Goal: Communication & Community: Answer question/provide support

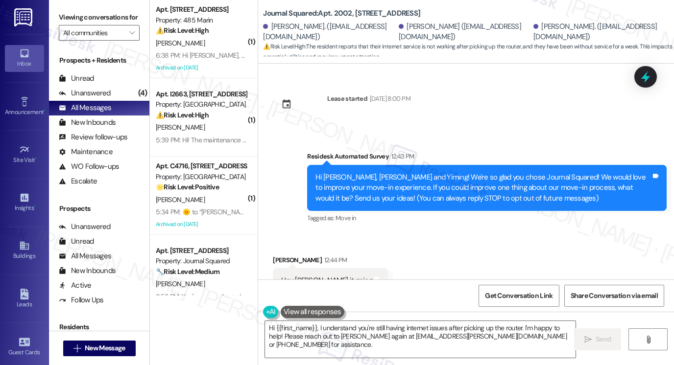
scroll to position [1116, 0]
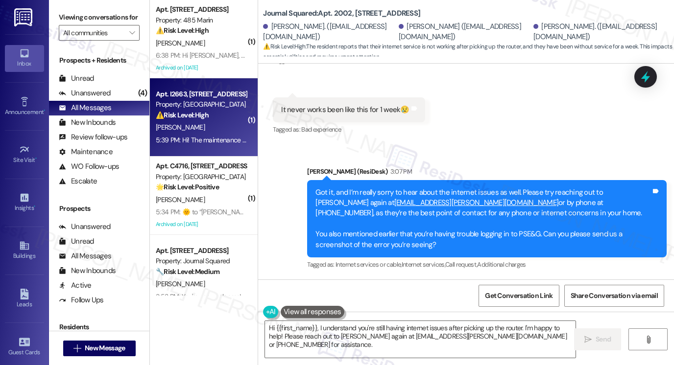
click at [233, 129] on div "[PERSON_NAME]" at bounding box center [201, 127] width 93 height 12
type textarea "Hi {{first_name}}, I understand you're still having internet issues after picki…"
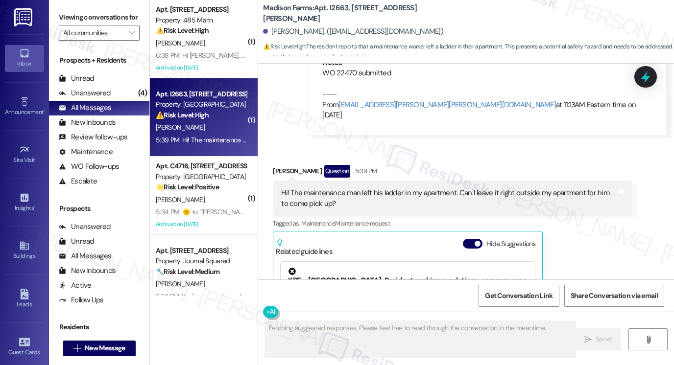
scroll to position [1864, 0]
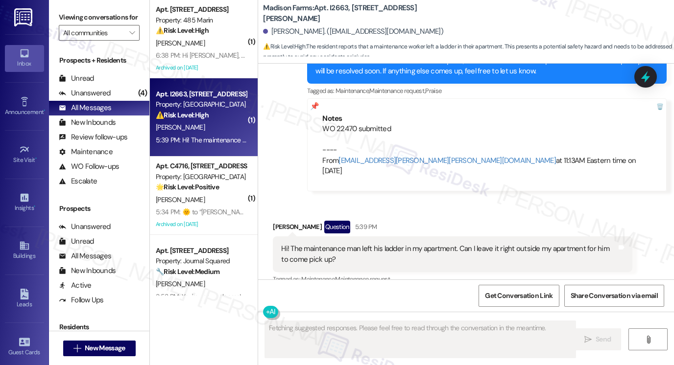
click at [338, 237] on div "Hi! The maintenance man left his ladder in my apartment. Can I leave it right o…" at bounding box center [453, 255] width 360 height 36
click at [348, 244] on div "Hi! The maintenance man left his ladder in my apartment. Can I leave it right o…" at bounding box center [449, 254] width 336 height 21
click at [349, 244] on div "Hi! The maintenance man left his ladder in my apartment. Can I leave it right o…" at bounding box center [449, 254] width 336 height 21
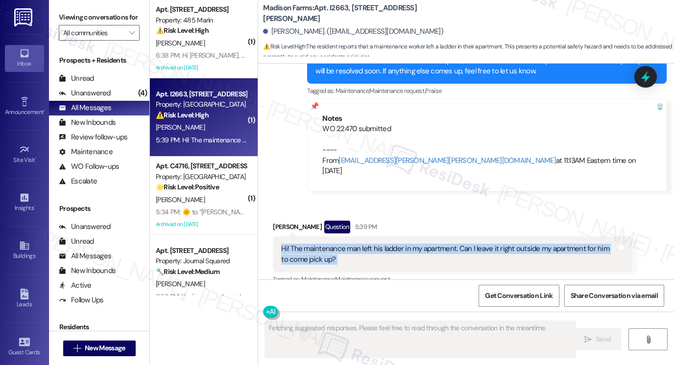
click at [349, 244] on div "Hi! The maintenance man left his ladder in my apartment. Can I leave it right o…" at bounding box center [449, 254] width 336 height 21
click at [484, 244] on div "Hi! The maintenance man left his ladder in my apartment. Can I leave it right o…" at bounding box center [449, 254] width 336 height 21
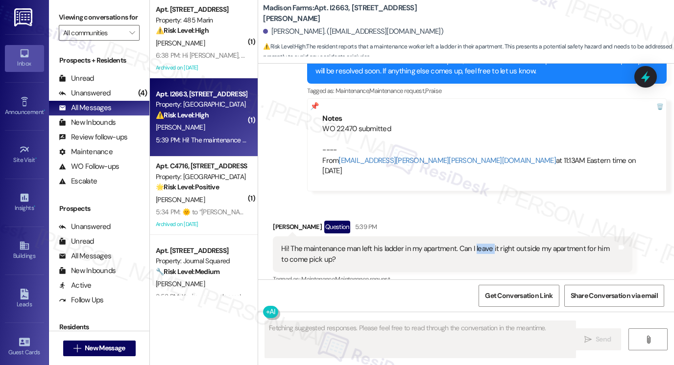
click at [484, 244] on div "Hi! The maintenance man left his ladder in my apartment. Can I leave it right o…" at bounding box center [449, 254] width 336 height 21
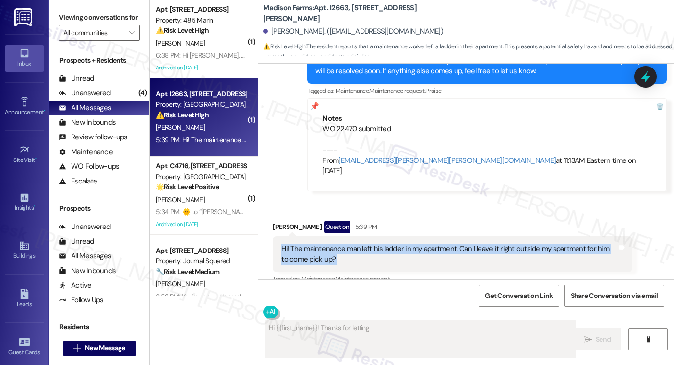
click at [484, 244] on div "Hi! The maintenance man left his ladder in my apartment. Can I leave it right o…" at bounding box center [449, 254] width 336 height 21
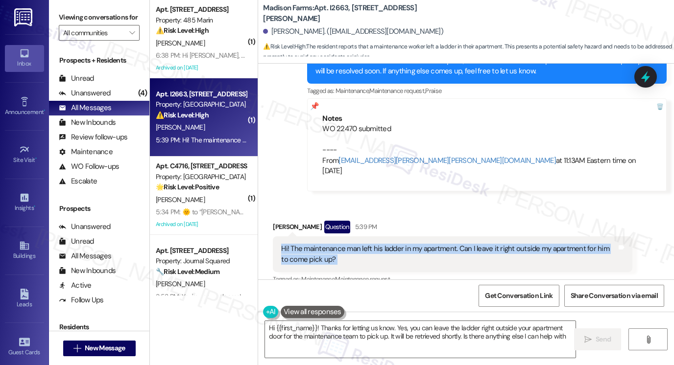
type textarea "Hi {{first_name}}! Thanks for letting us know. Yes, you can leave the ladder ri…"
click at [337, 244] on div "Hi! The maintenance man left his ladder in my apartment. Can I leave it right o…" at bounding box center [449, 254] width 336 height 21
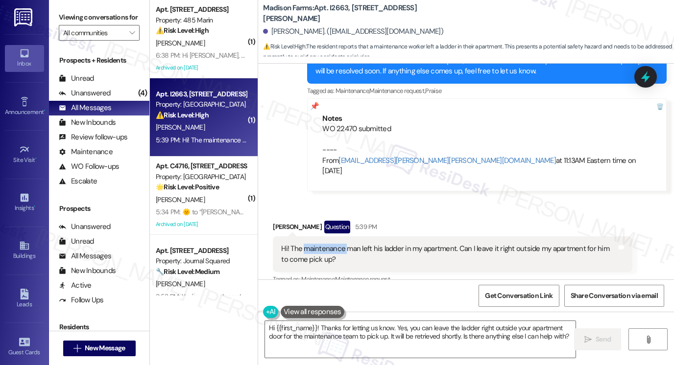
click at [337, 244] on div "Hi! The maintenance man left his ladder in my apartment. Can I leave it right o…" at bounding box center [449, 254] width 336 height 21
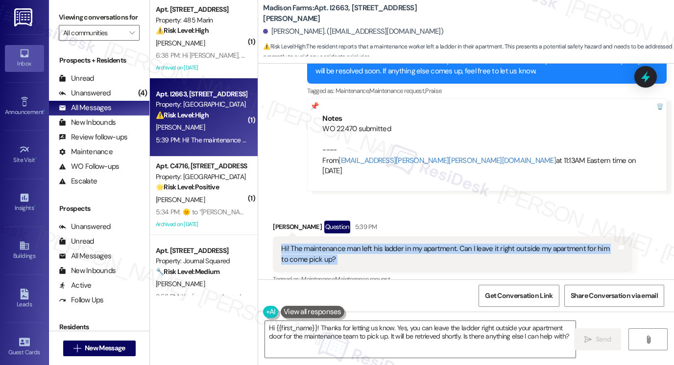
click at [337, 244] on div "Hi! The maintenance man left his ladder in my apartment. Can I leave it right o…" at bounding box center [449, 254] width 336 height 21
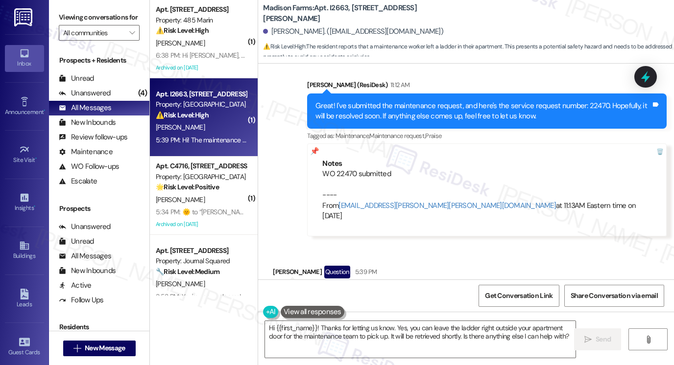
scroll to position [1766, 0]
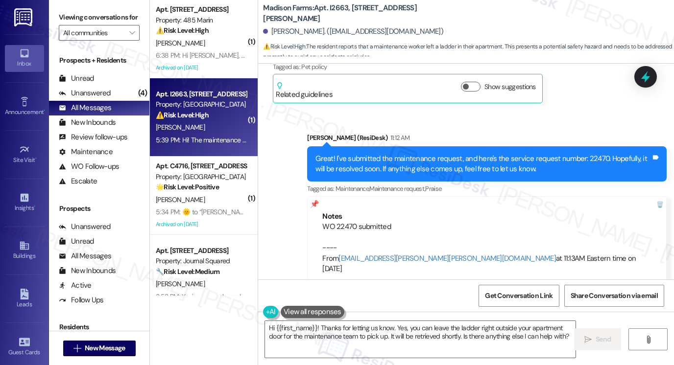
click at [404, 154] on div "Great! I've submitted the maintenance request, and here's the service request n…" at bounding box center [483, 164] width 336 height 21
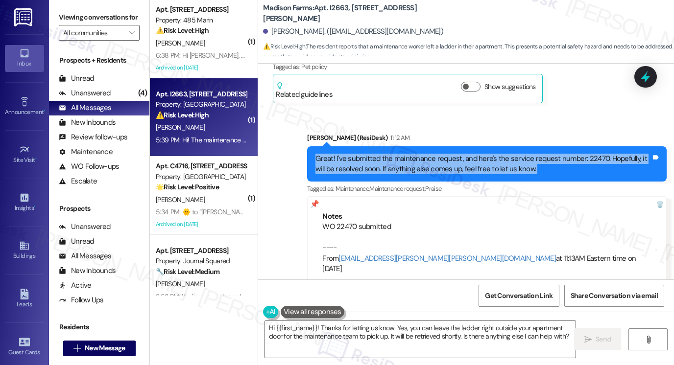
click at [404, 154] on div "Great! I've submitted the maintenance request, and here's the service request n…" at bounding box center [483, 164] width 336 height 21
click at [394, 154] on div "Great! I've submitted the maintenance request, and here's the service request n…" at bounding box center [483, 164] width 336 height 21
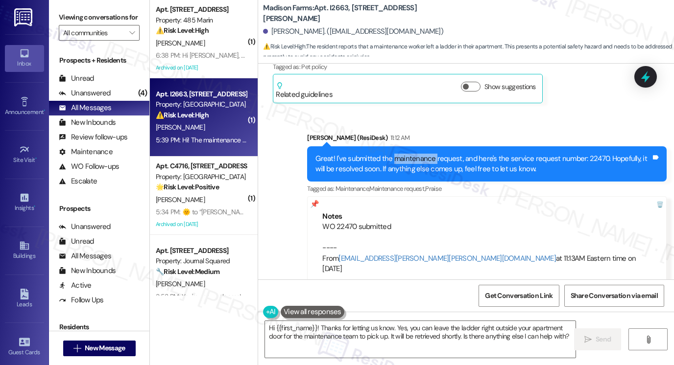
click at [394, 154] on div "Great! I've submitted the maintenance request, and here's the service request n…" at bounding box center [483, 164] width 336 height 21
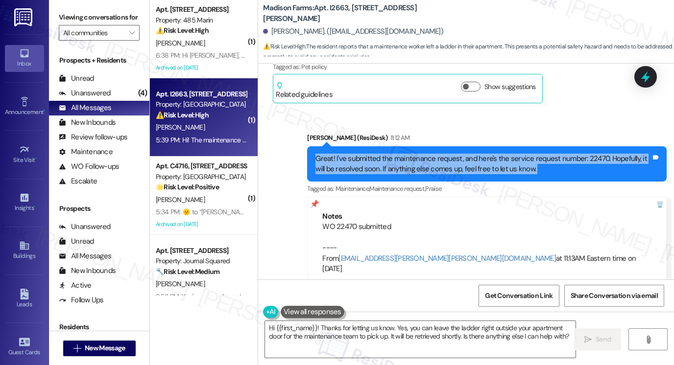
click at [394, 154] on div "Great! I've submitted the maintenance request, and here's the service request n…" at bounding box center [483, 164] width 336 height 21
click at [454, 154] on div "Great! I've submitted the maintenance request, and here's the service request n…" at bounding box center [483, 164] width 336 height 21
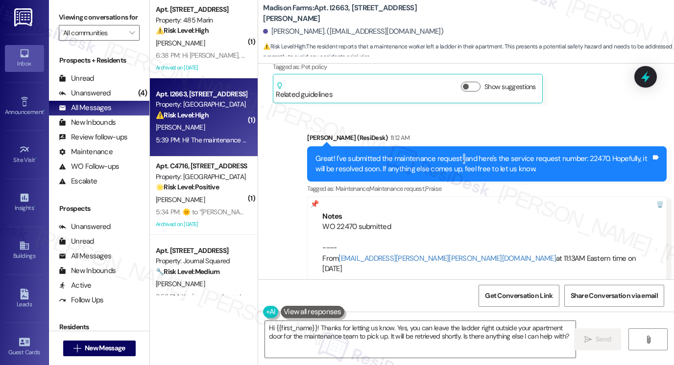
click at [454, 154] on div "Great! I've submitted the maintenance request, and here's the service request n…" at bounding box center [483, 164] width 336 height 21
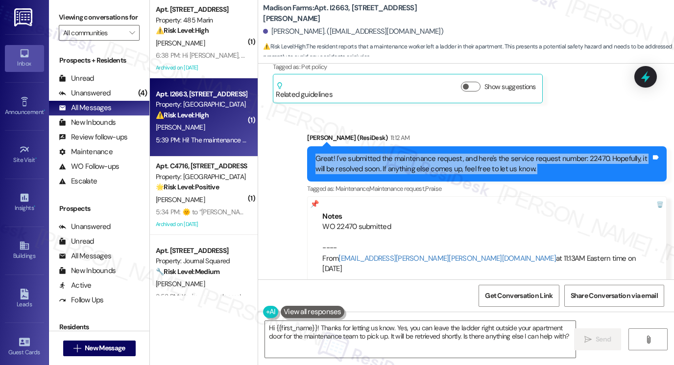
click at [454, 154] on div "Great! I've submitted the maintenance request, and here's the service request n…" at bounding box center [483, 164] width 336 height 21
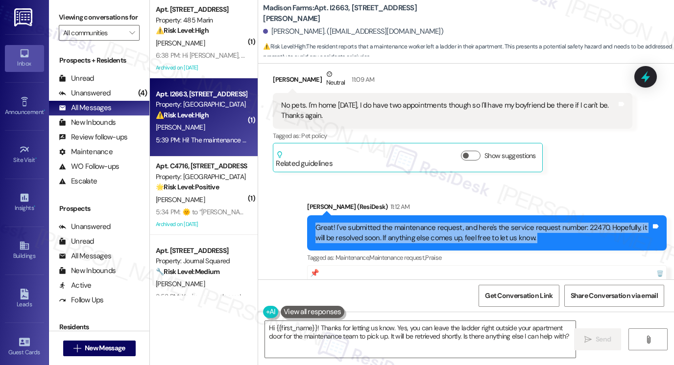
scroll to position [1668, 0]
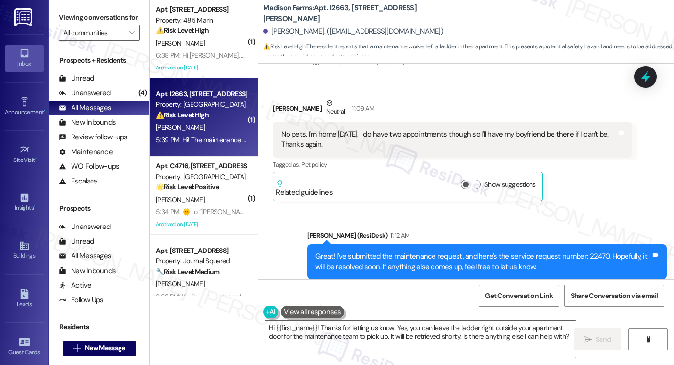
click at [371, 129] on div "No pets. I'm home [DATE], I do have two appointments though so I'll have my boy…" at bounding box center [449, 139] width 336 height 21
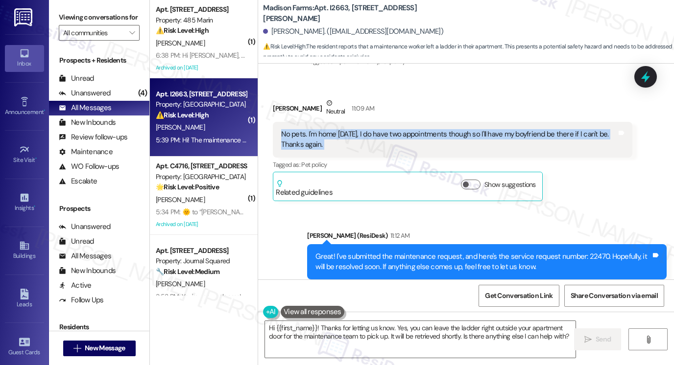
click at [371, 129] on div "No pets. I'm home [DATE], I do have two appointments though so I'll have my boy…" at bounding box center [449, 139] width 336 height 21
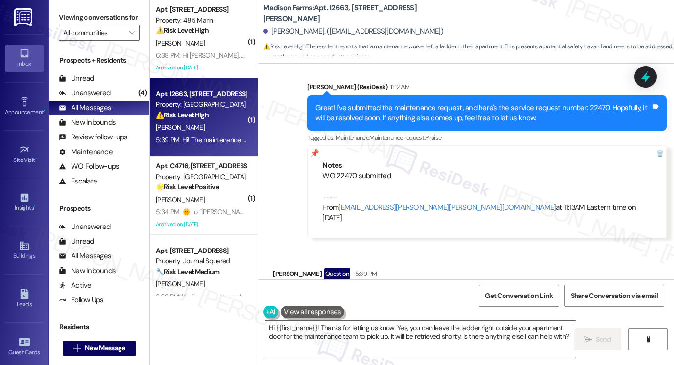
scroll to position [1962, 0]
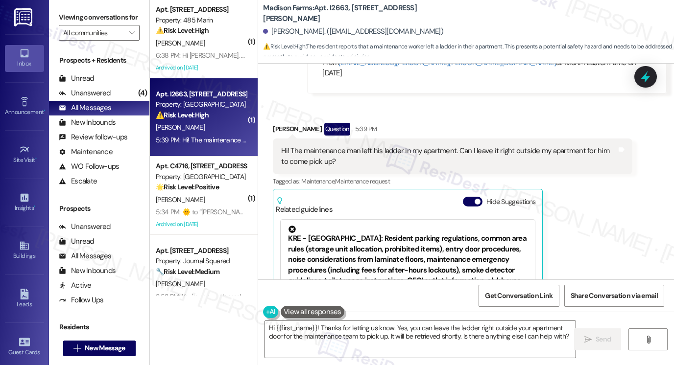
click at [318, 139] on div "Hi! The maintenance man left his ladder in my apartment. Can I leave it right o…" at bounding box center [453, 157] width 360 height 36
click at [318, 146] on div "Hi! The maintenance man left his ladder in my apartment. Can I leave it right o…" at bounding box center [449, 156] width 336 height 21
click at [319, 146] on div "Hi! The maintenance man left his ladder in my apartment. Can I leave it right o…" at bounding box center [449, 156] width 336 height 21
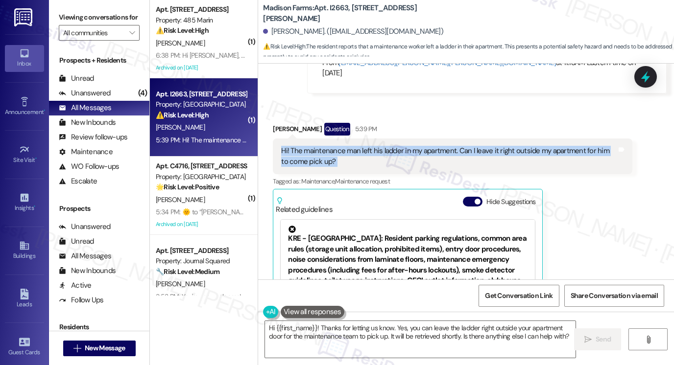
click at [319, 146] on div "Hi! The maintenance man left his ladder in my apartment. Can I leave it right o…" at bounding box center [449, 156] width 336 height 21
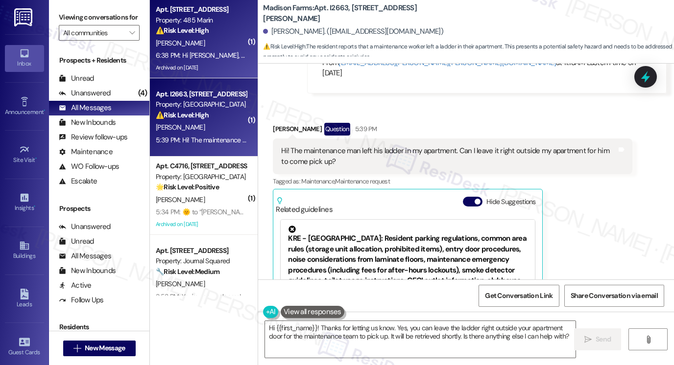
click at [216, 63] on div "Archived on [DATE]" at bounding box center [201, 68] width 93 height 12
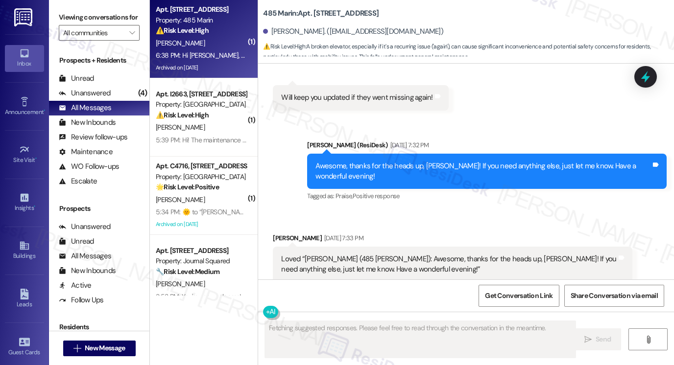
scroll to position [14215, 0]
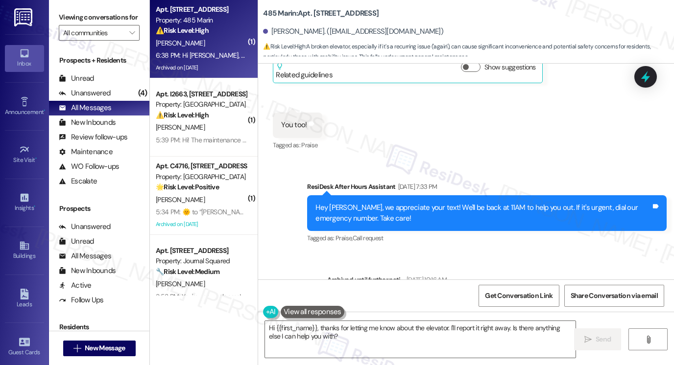
click at [67, 7] on div "Viewing conversations for All communities " at bounding box center [99, 25] width 100 height 50
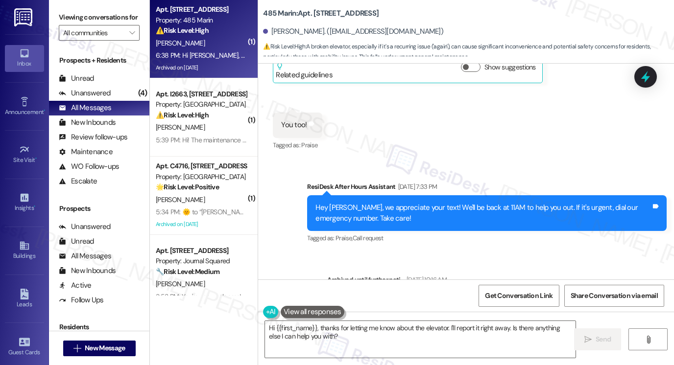
drag, startPoint x: 67, startPoint y: 15, endPoint x: 74, endPoint y: 14, distance: 6.9
click at [67, 14] on label "Viewing conversations for" at bounding box center [99, 17] width 81 height 15
click at [376, 338] on textarea "Hi {{first_name}}, thanks for letting me know about the elevator. I'll report i…" at bounding box center [420, 339] width 311 height 37
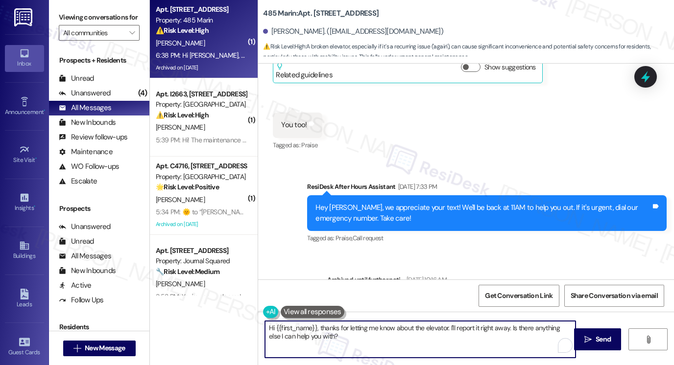
drag, startPoint x: 468, startPoint y: 339, endPoint x: 448, endPoint y: 326, distance: 23.8
click at [448, 326] on textarea "Hi {{first_name}}, thanks for letting me know about the elevator. I'll report i…" at bounding box center [420, 339] width 311 height 37
click at [635, 157] on div "Lease started [DATE] 8:00 PM Survey, sent via SMS Residesk Automated Survey [DA…" at bounding box center [466, 172] width 416 height 216
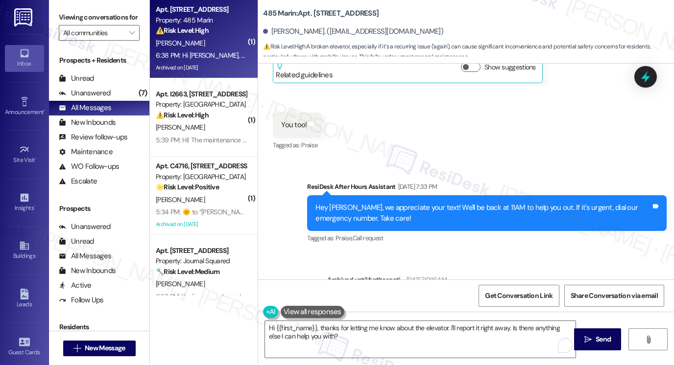
click at [53, 13] on div "Viewing conversations for All communities " at bounding box center [99, 25] width 100 height 50
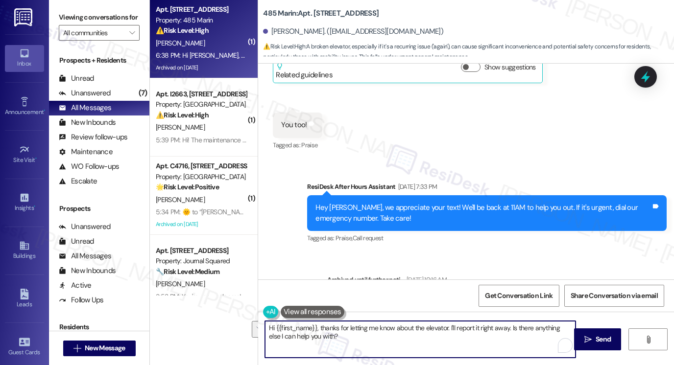
drag, startPoint x: 445, startPoint y: 346, endPoint x: 447, endPoint y: 325, distance: 21.1
click at [447, 325] on textarea "Hi {{first_name}}, thanks for letting me know about the elevator. I'll report i…" at bounding box center [420, 339] width 311 height 37
paste textarea "Can you confirm which elevator is brok"
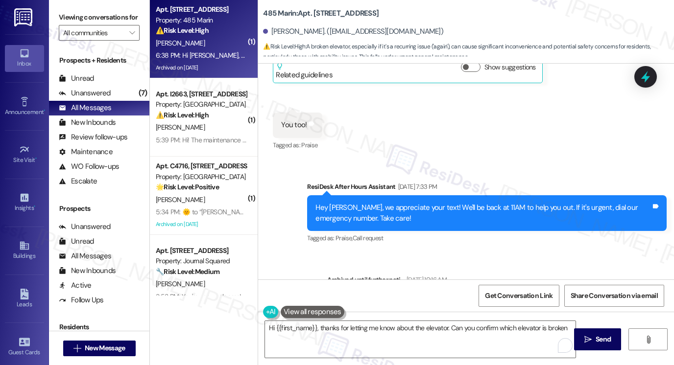
drag, startPoint x: 66, startPoint y: 15, endPoint x: 74, endPoint y: 23, distance: 12.1
click at [66, 15] on label "Viewing conversations for" at bounding box center [99, 17] width 81 height 15
click at [565, 326] on textarea "Hi {{first_name}}, thanks for letting me know about the elevator. Can you confi…" at bounding box center [420, 339] width 311 height 37
click at [69, 22] on label "Viewing conversations for" at bounding box center [99, 17] width 81 height 15
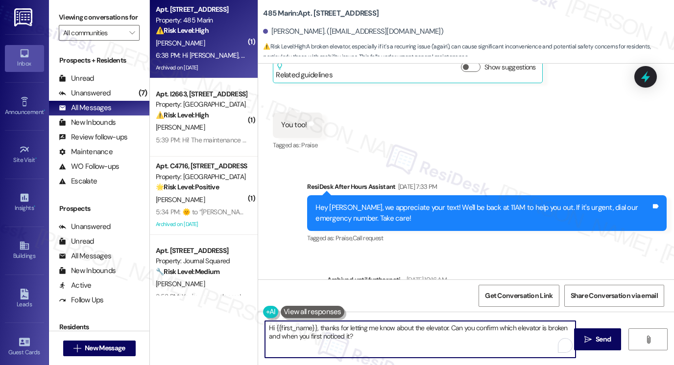
click at [346, 335] on textarea "Hi {{first_name}}, thanks for letting me know about the elevator. Can you confi…" at bounding box center [420, 339] width 311 height 37
type textarea "Hi {{first_name}}, thanks for letting me know about the elevator. Can you confi…"
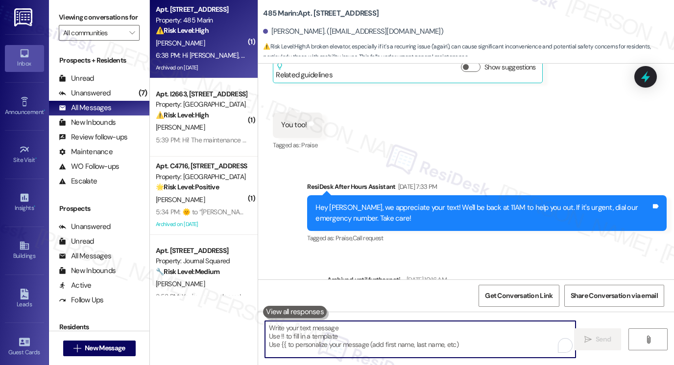
scroll to position [14214, 0]
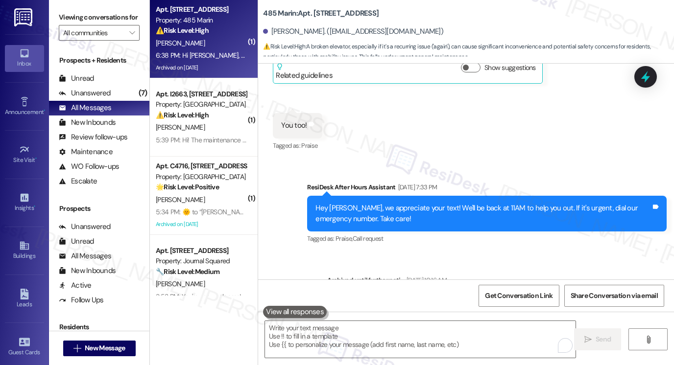
drag, startPoint x: 454, startPoint y: 4, endPoint x: 333, endPoint y: 113, distance: 163.0
click at [333, 113] on div "Lease started [DATE] 8:00 PM Survey, sent via SMS Residesk Automated Survey [DA…" at bounding box center [466, 172] width 416 height 216
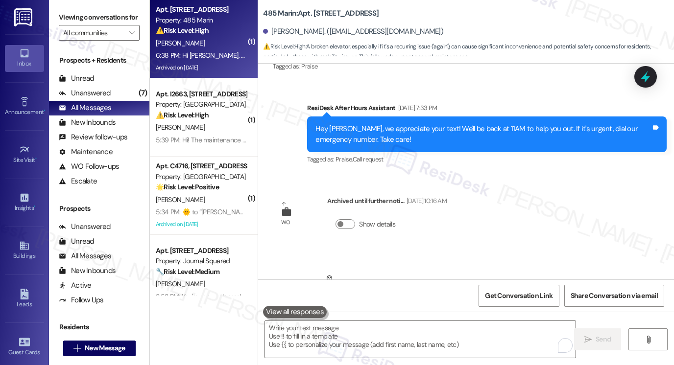
scroll to position [49, 0]
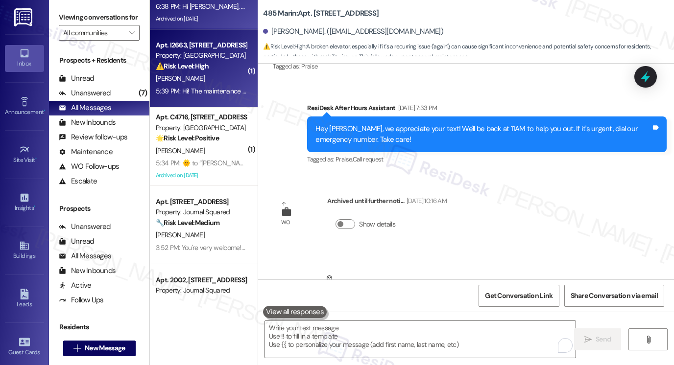
click at [219, 49] on div "Apt. I2663, [STREET_ADDRESS][PERSON_NAME]" at bounding box center [201, 45] width 91 height 10
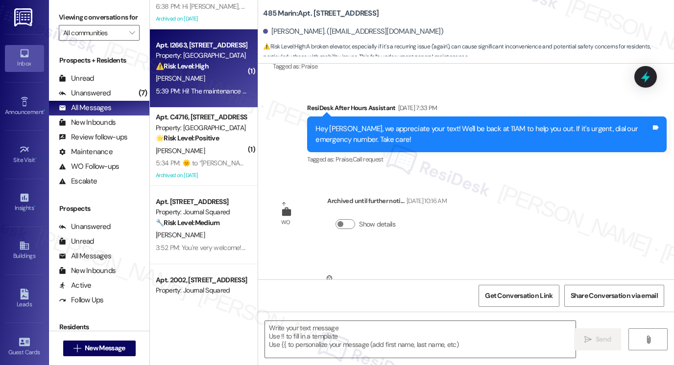
type textarea "Fetching suggested responses. Please feel free to read through the conversation…"
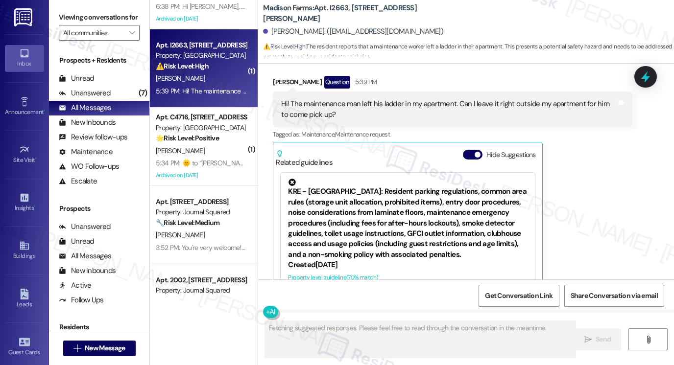
scroll to position [2011, 0]
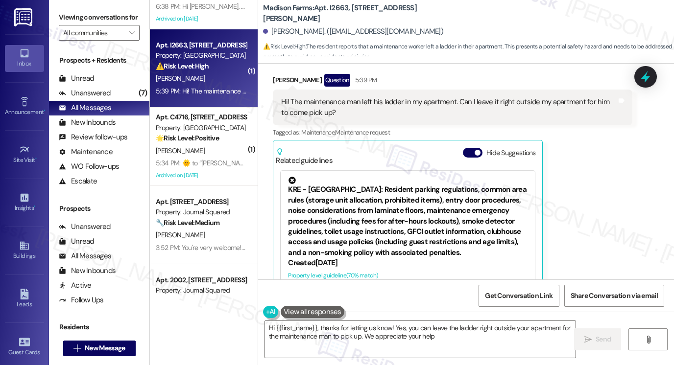
type textarea "Hi {{first_name}}, thanks for letting us know! Yes, you can leave the ladder ri…"
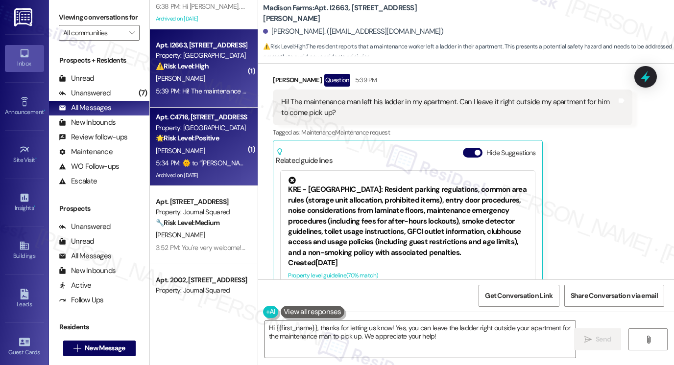
click at [205, 130] on div "Property: [GEOGRAPHIC_DATA]" at bounding box center [201, 128] width 91 height 10
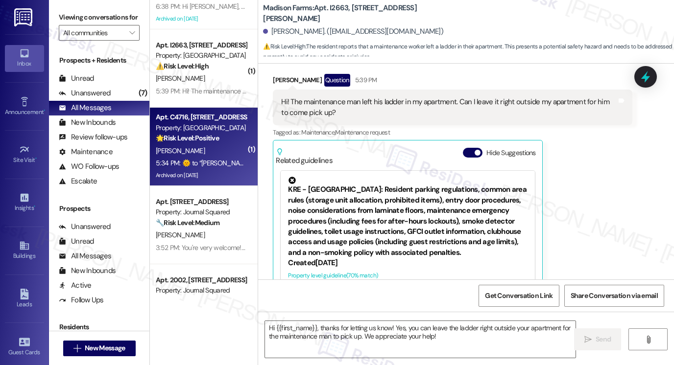
type textarea "Fetching suggested responses. Please feel free to read through the conversation…"
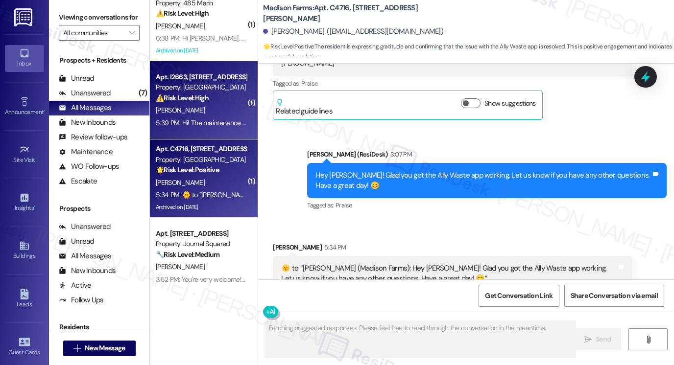
scroll to position [0, 0]
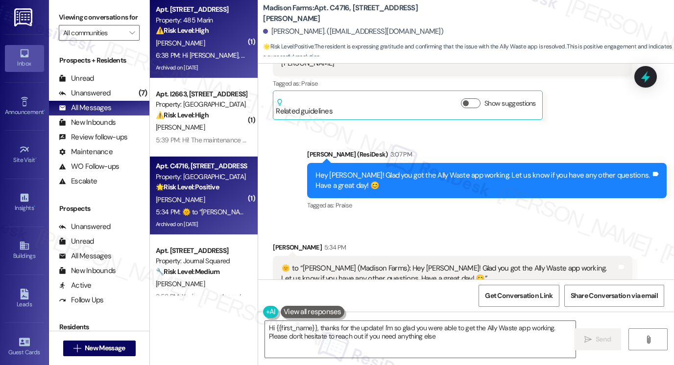
type textarea "Hi {{first_name}}, thanks for the update! I'm so glad you were able to get the …"
click at [209, 53] on div "6:38 PM: Hi [PERSON_NAME], one of the elevator is broken down again 6:38 PM: Hi…" at bounding box center [256, 55] width 200 height 9
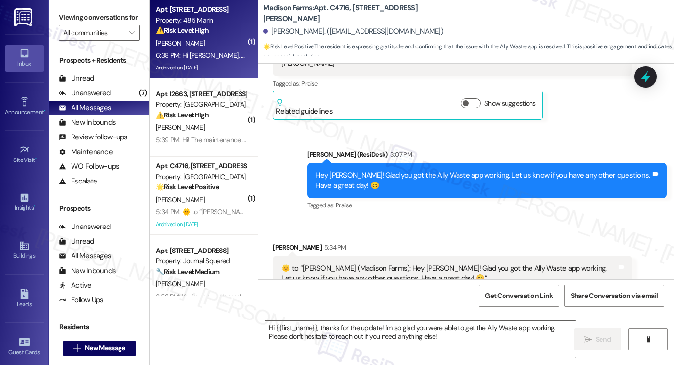
type textarea "Fetching suggested responses. Please feel free to read through the conversation…"
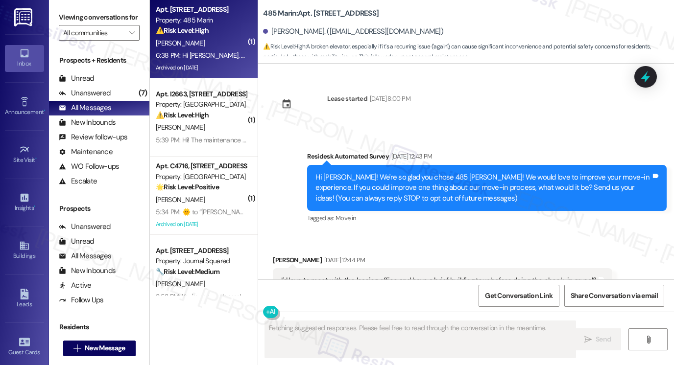
type textarea "Fetching suggested responses. Please feel free to read through the conversation…"
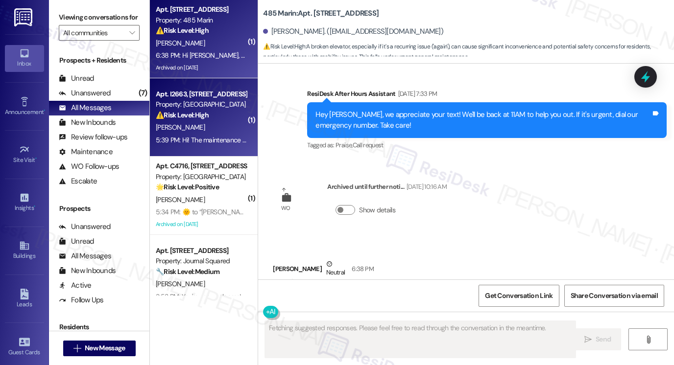
click at [213, 113] on div "⚠️ Risk Level: High The resident reports that a maintenance worker left a ladde…" at bounding box center [201, 115] width 91 height 10
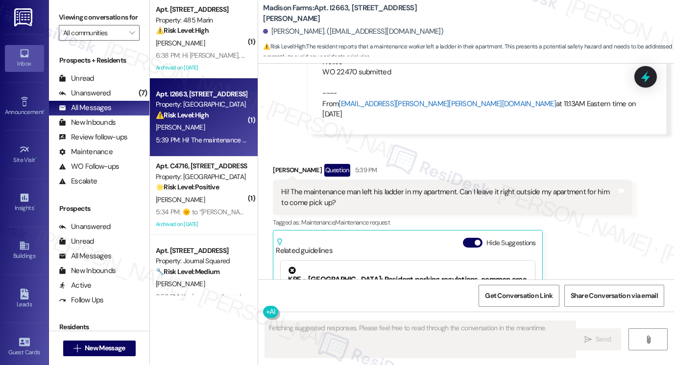
scroll to position [1864, 0]
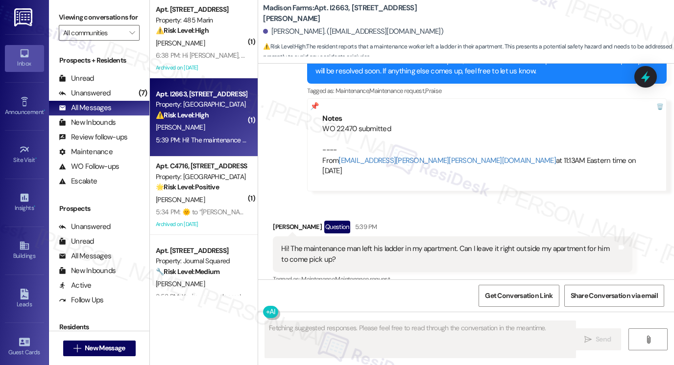
click at [341, 244] on div "Hi! The maintenance man left his ladder in my apartment. Can I leave it right o…" at bounding box center [449, 254] width 336 height 21
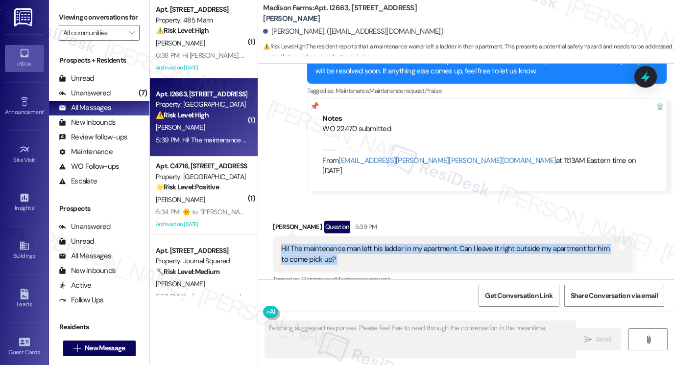
click at [341, 244] on div "Hi! The maintenance man left his ladder in my apartment. Can I leave it right o…" at bounding box center [449, 254] width 336 height 21
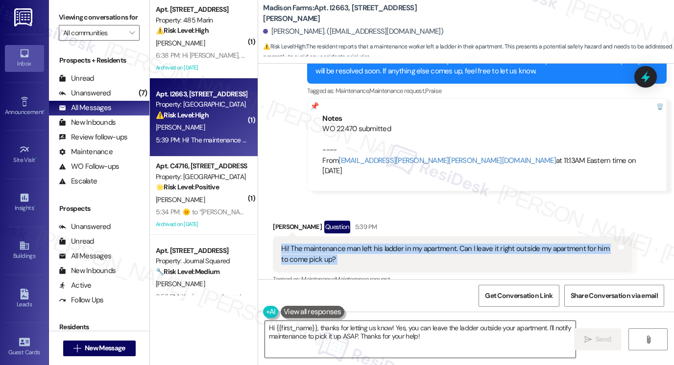
click at [392, 331] on textarea "Hi {{first_name}}, thanks for letting us know! Yes, you can leave the ladder ou…" at bounding box center [420, 339] width 311 height 37
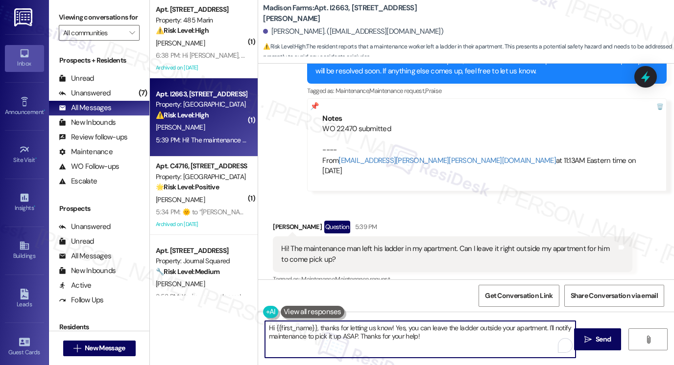
click at [393, 331] on textarea "Hi {{first_name}}, thanks for letting us know! Yes, you can leave the ladder ou…" at bounding box center [420, 339] width 311 height 37
click at [452, 334] on textarea "Hi {{first_name}}, thanks for letting us know! Yes, you can leave the ladder ou…" at bounding box center [420, 339] width 311 height 37
drag, startPoint x: 388, startPoint y: 329, endPoint x: 353, endPoint y: 326, distance: 34.5
click at [353, 326] on textarea "Hi {{first_name}}, thanks for letting us know! Yes, you can leave the ladder ou…" at bounding box center [420, 339] width 311 height 37
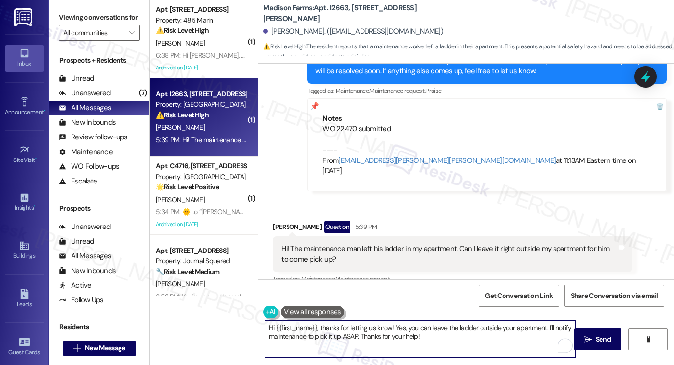
click at [394, 334] on textarea "Hi {{first_name}}, thanks for letting us know! Yes, you can leave the ladder ou…" at bounding box center [420, 339] width 311 height 37
click at [351, 334] on textarea "Hi {{first_name}}, thanks for letting us know! Yes, you can leave the ladder ou…" at bounding box center [420, 339] width 311 height 37
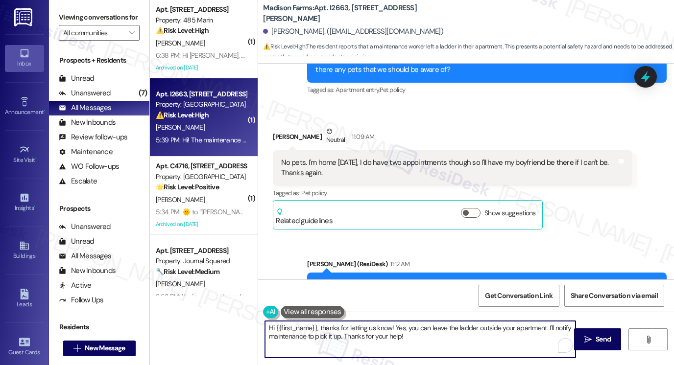
scroll to position [1570, 0]
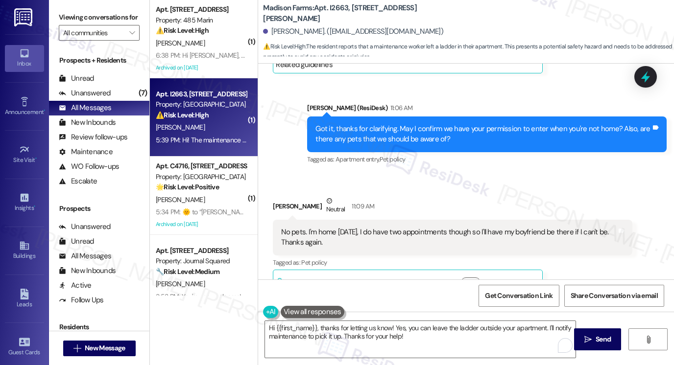
click at [425, 124] on div "Got it, thanks for clarifying. May I confirm we have your permission to enter w…" at bounding box center [483, 134] width 336 height 21
click at [424, 124] on div "Got it, thanks for clarifying. May I confirm we have your permission to enter w…" at bounding box center [483, 134] width 336 height 21
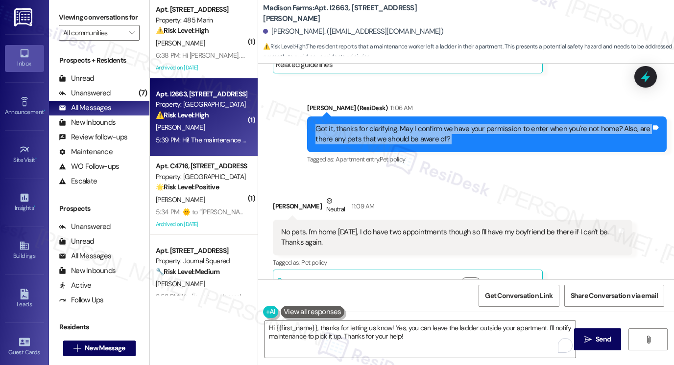
click at [424, 124] on div "Got it, thanks for clarifying. May I confirm we have your permission to enter w…" at bounding box center [483, 134] width 336 height 21
click at [433, 124] on div "Got it, thanks for clarifying. May I confirm we have your permission to enter w…" at bounding box center [483, 134] width 336 height 21
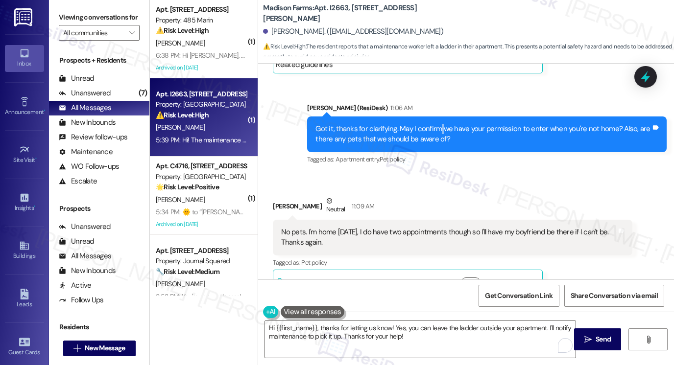
click at [433, 124] on div "Got it, thanks for clarifying. May I confirm we have your permission to enter w…" at bounding box center [483, 134] width 336 height 21
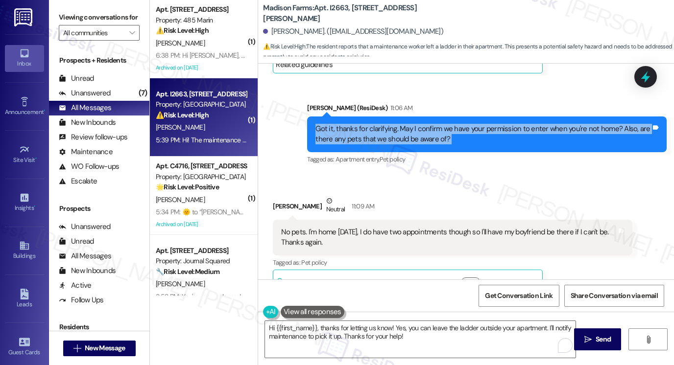
click at [433, 124] on div "Got it, thanks for clarifying. May I confirm we have your permission to enter w…" at bounding box center [483, 134] width 336 height 21
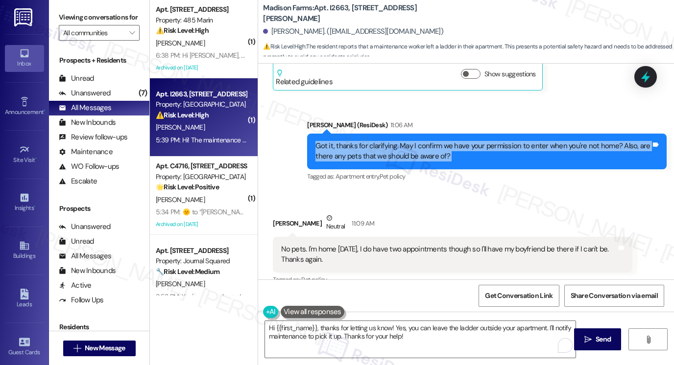
scroll to position [1619, 0]
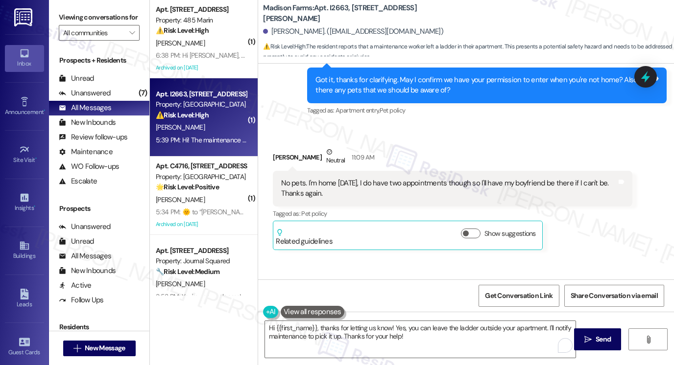
click at [344, 178] on div "No pets. I'm home [DATE], I do have two appointments though so I'll have my boy…" at bounding box center [449, 188] width 336 height 21
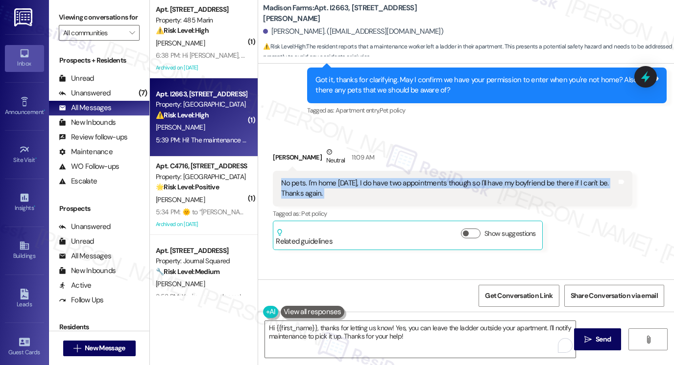
click at [344, 178] on div "No pets. I'm home [DATE], I do have two appointments though so I'll have my boy…" at bounding box center [449, 188] width 336 height 21
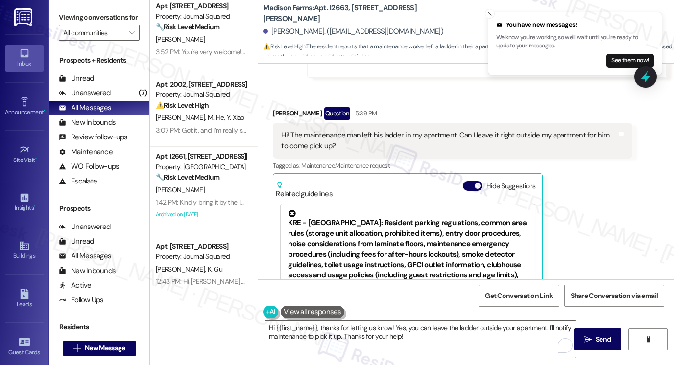
scroll to position [1962, 0]
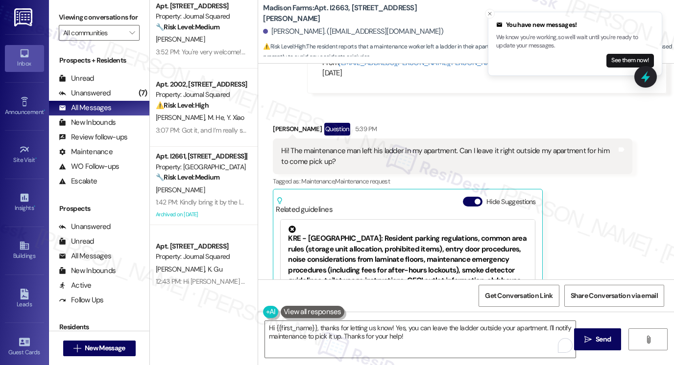
click at [302, 146] on div "Hi! The maintenance man left his ladder in my apartment. Can I leave it right o…" at bounding box center [449, 156] width 336 height 21
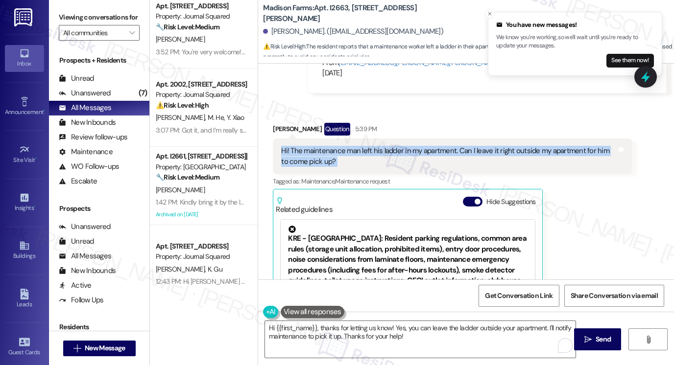
click at [302, 146] on div "Hi! The maintenance man left his ladder in my apartment. Can I leave it right o…" at bounding box center [449, 156] width 336 height 21
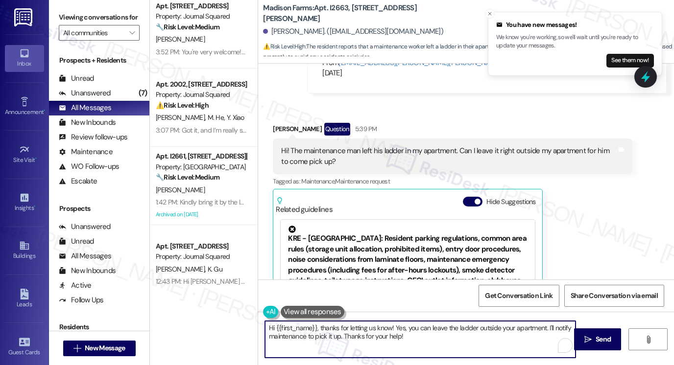
drag, startPoint x: 317, startPoint y: 330, endPoint x: 221, endPoint y: 329, distance: 96.0
click at [221, 329] on div "( 1 ) Apt. I2663, [STREET_ADDRESS][PERSON_NAME] Property: [GEOGRAPHIC_DATA] ⚠️ …" at bounding box center [412, 182] width 524 height 365
click at [413, 323] on textarea "Thanks for letting us know! Yes, you can leave the ladder outside your apartmen…" at bounding box center [420, 339] width 311 height 37
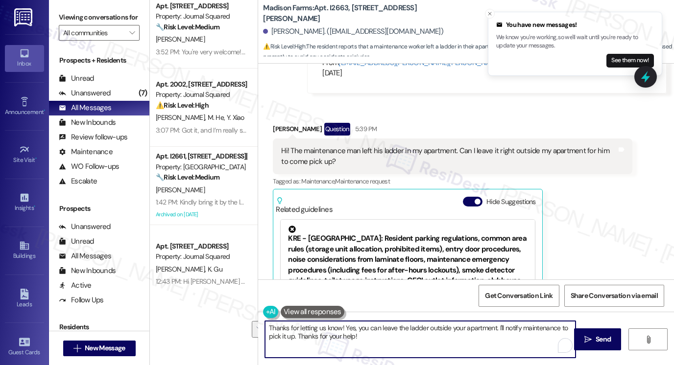
click at [383, 334] on textarea "Thanks for letting us know! Yes, you can leave the ladder outside your apartmen…" at bounding box center [420, 339] width 311 height 37
type textarea "Thanks for letting us know! Yes, you can leave the ladder outside your apartmen…"
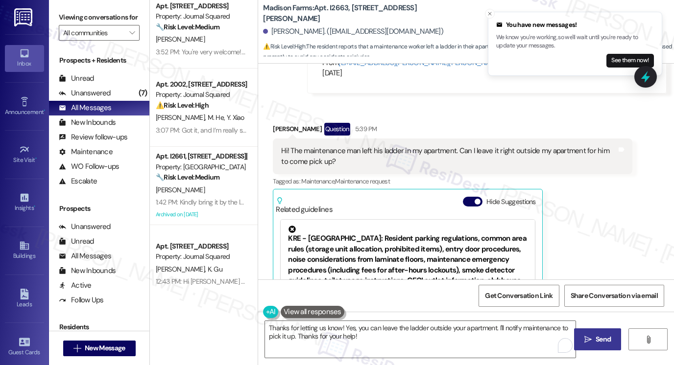
click at [580, 333] on button " Send" at bounding box center [598, 340] width 48 height 22
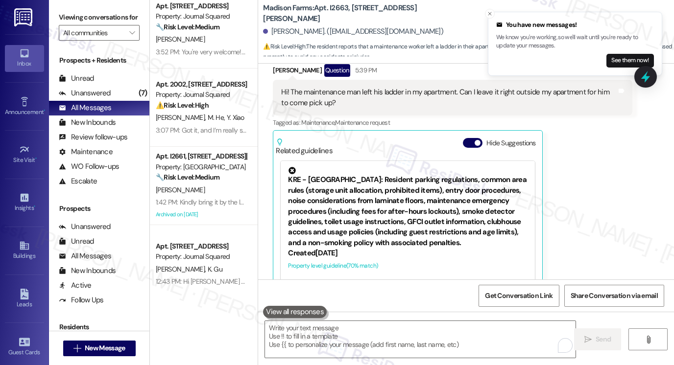
scroll to position [1942, 0]
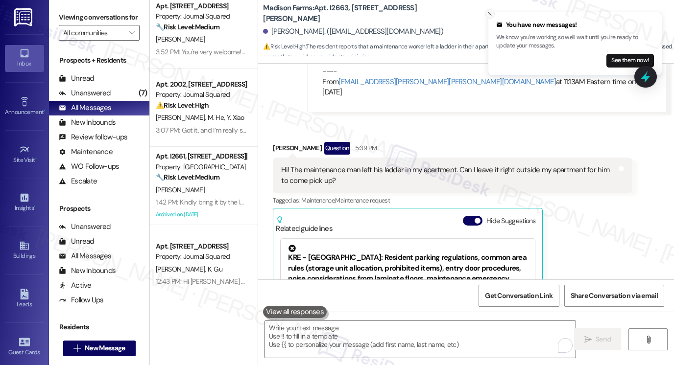
click at [485, 14] on button "Close toast" at bounding box center [490, 14] width 10 height 10
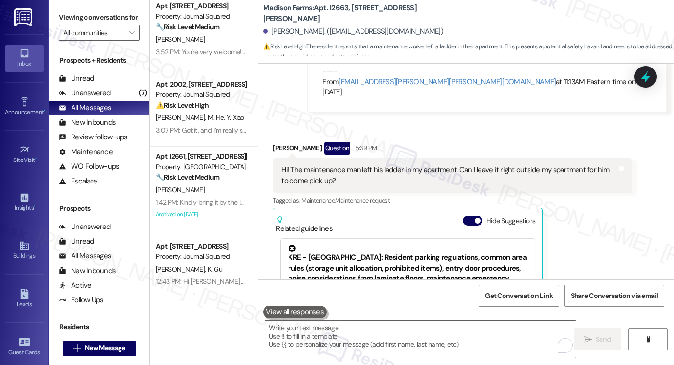
click at [500, 158] on div "Hi! The maintenance man left his ladder in my apartment. Can I leave it right o…" at bounding box center [453, 176] width 360 height 36
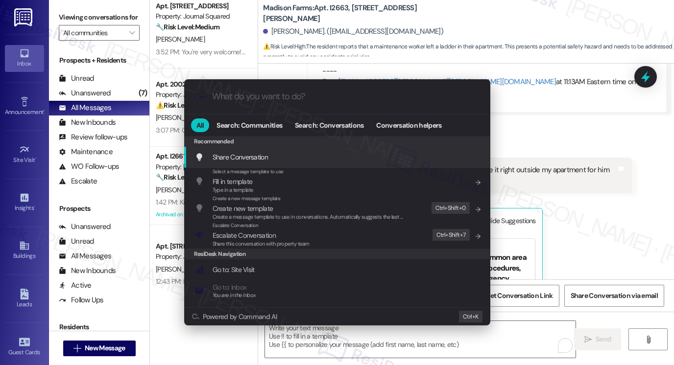
type input "m"
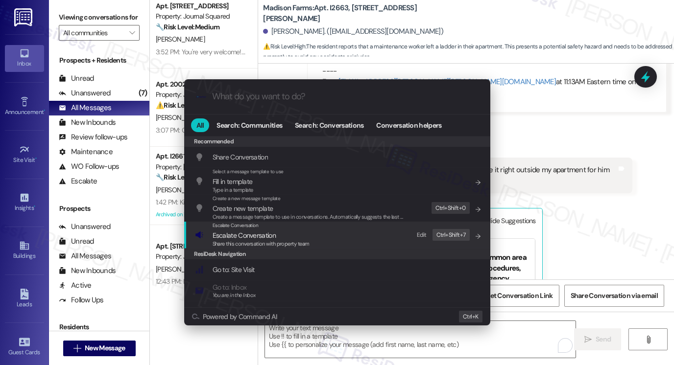
click at [271, 228] on div "Escalate Conversation" at bounding box center [261, 226] width 97 height 8
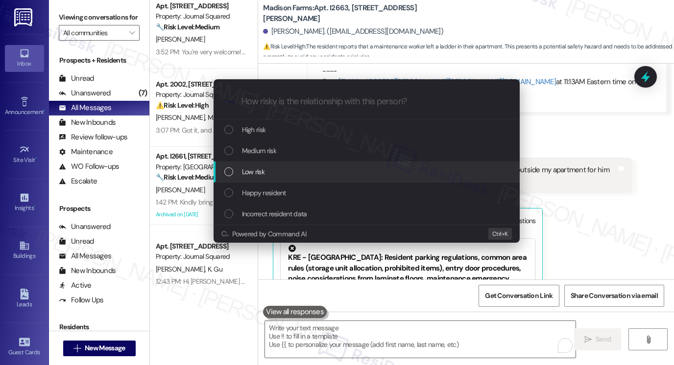
click at [261, 175] on span "Low risk" at bounding box center [253, 172] width 23 height 11
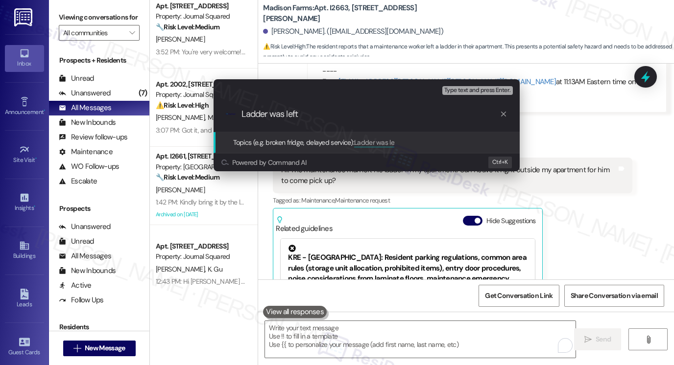
type input "Ladder was left"
click at [533, 44] on div "Escalate Conversation Low risk Topics (e.g. broken fridge, delayed service) Any…" at bounding box center [337, 182] width 674 height 365
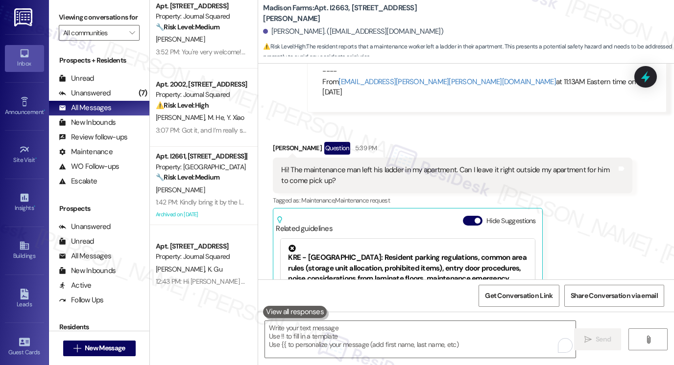
click at [331, 13] on b "Madison Farms: Apt. I2663, [STREET_ADDRESS][PERSON_NAME]" at bounding box center [361, 13] width 196 height 21
click at [331, 14] on b "Madison Farms: Apt. I2663, [STREET_ADDRESS][PERSON_NAME]" at bounding box center [361, 13] width 196 height 21
copy b "I2663"
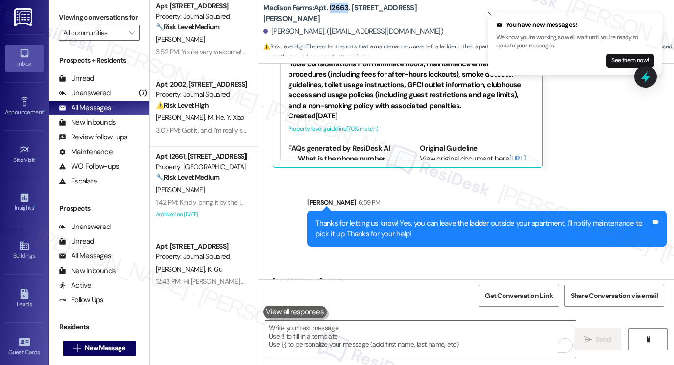
scroll to position [2158, 0]
click at [397, 218] on div "Thanks for letting us know! Yes, you can leave the ladder outside your apartmen…" at bounding box center [483, 228] width 336 height 21
click at [336, 11] on b "Madison Farms: Apt. I2663, [STREET_ADDRESS][PERSON_NAME]" at bounding box center [361, 13] width 196 height 21
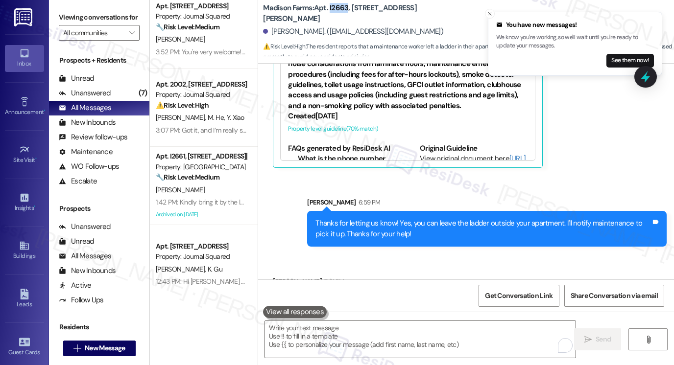
copy b "I2663"
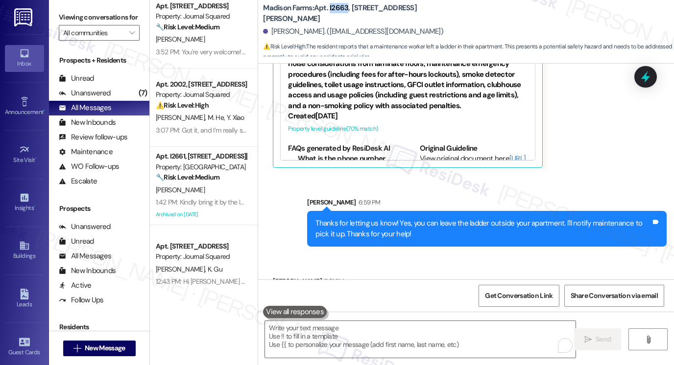
drag, startPoint x: 72, startPoint y: 16, endPoint x: 60, endPoint y: 1, distance: 18.8
click at [72, 16] on label "Viewing conversations for" at bounding box center [99, 17] width 81 height 15
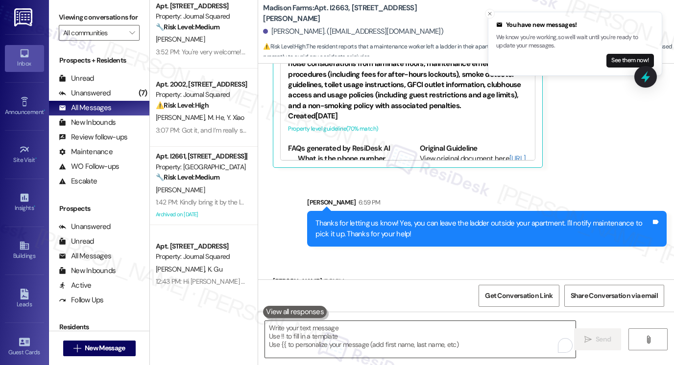
click at [359, 329] on textarea "To enrich screen reader interactions, please activate Accessibility in Grammarl…" at bounding box center [420, 339] width 311 height 37
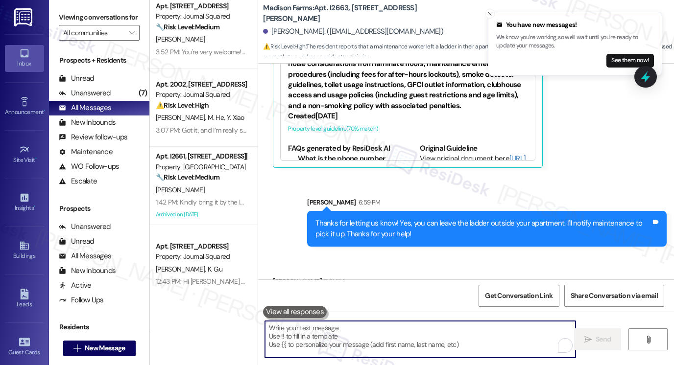
click at [423, 218] on div "Thanks for letting us know! Yes, you can leave the ladder outside your apartmen…" at bounding box center [483, 228] width 336 height 21
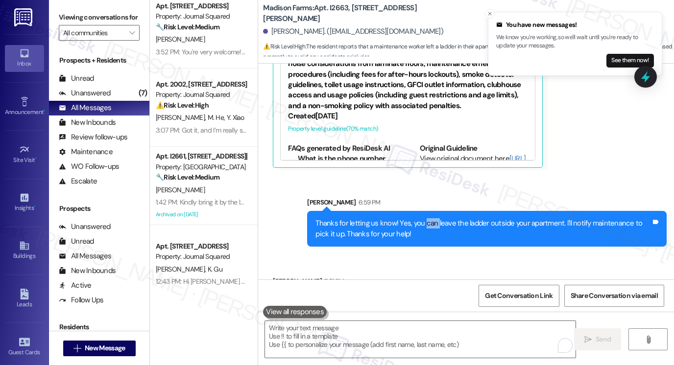
click at [423, 218] on div "Thanks for letting us know! Yes, you can leave the ladder outside your apartmen…" at bounding box center [483, 228] width 336 height 21
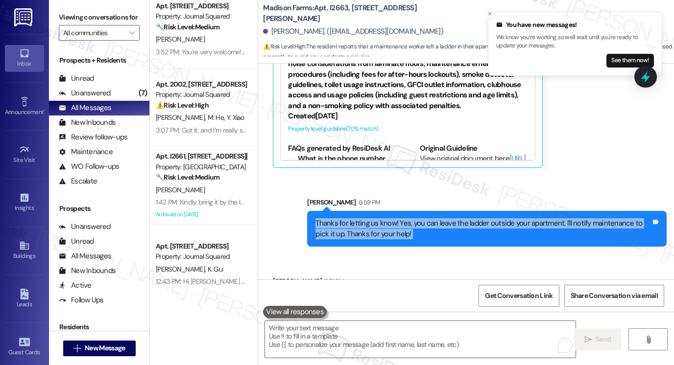
click at [423, 218] on div "Thanks for letting us know! Yes, you can leave the ladder outside your apartmen…" at bounding box center [483, 228] width 336 height 21
click at [429, 218] on div "Thanks for letting us know! Yes, you can leave the ladder outside your apartmen…" at bounding box center [483, 228] width 336 height 21
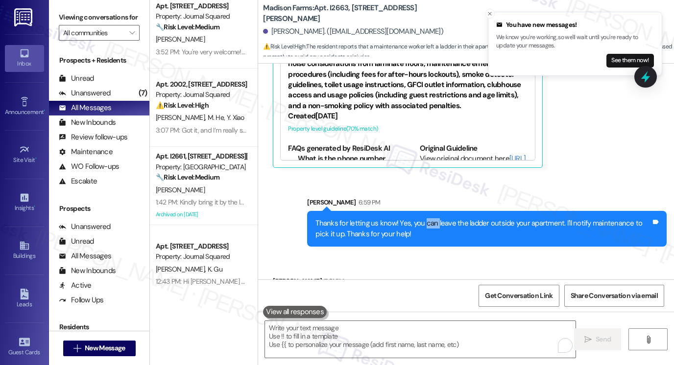
click at [429, 218] on div "Thanks for letting us know! Yes, you can leave the ladder outside your apartmen…" at bounding box center [483, 228] width 336 height 21
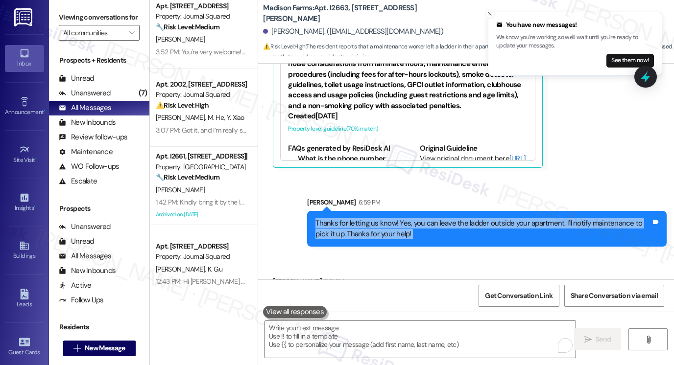
click at [429, 218] on div "Thanks for letting us know! Yes, you can leave the ladder outside your apartmen…" at bounding box center [483, 228] width 336 height 21
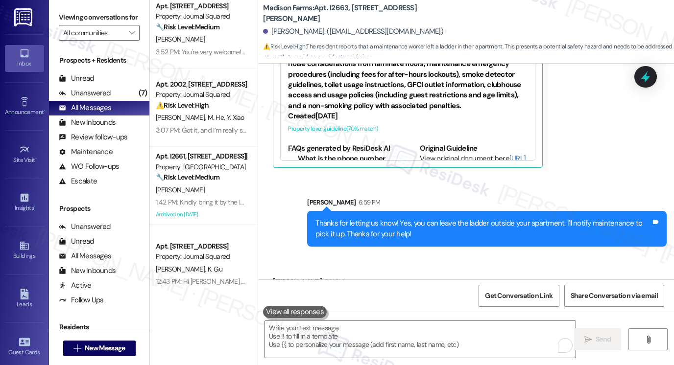
click at [583, 175] on div "Sent via SMS [PERSON_NAME] 6:59 PM Thanks for letting us know! Yes, you can lea…" at bounding box center [466, 214] width 416 height 79
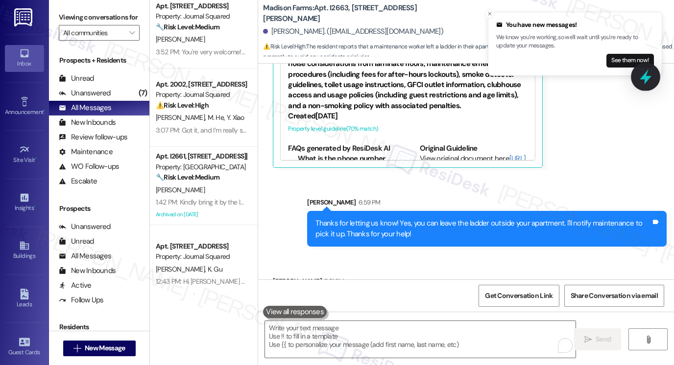
click at [640, 71] on icon at bounding box center [645, 77] width 17 height 17
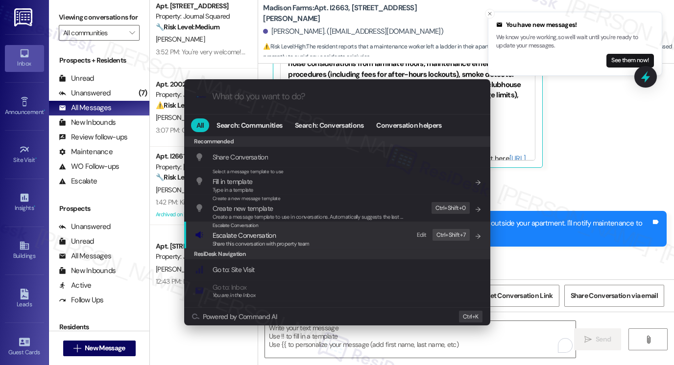
click at [253, 229] on span "Escalate Conversation" at bounding box center [236, 225] width 46 height 6
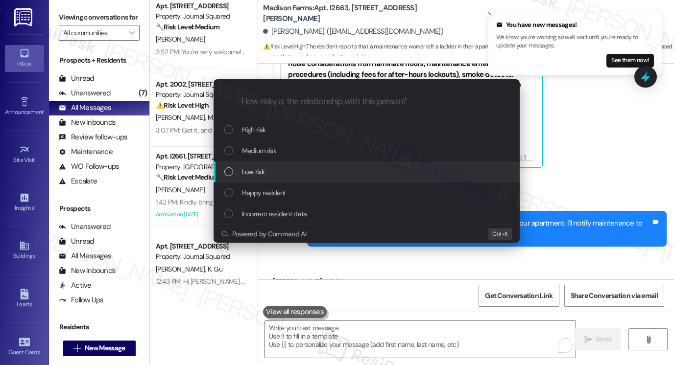
click at [267, 174] on div "Low risk" at bounding box center [367, 172] width 287 height 11
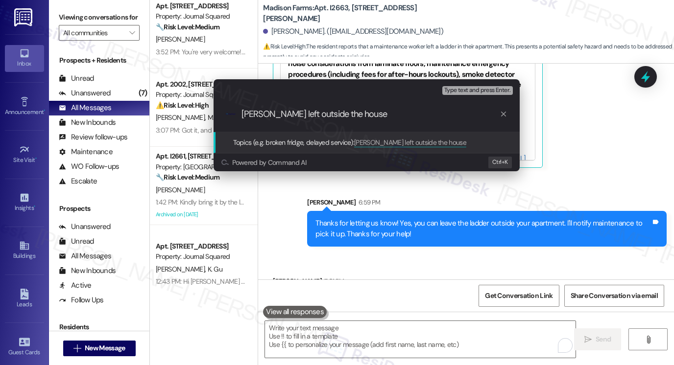
click at [64, 19] on div "Escalate Conversation Low risk Topics (e.g. broken fridge, delayed service) Any…" at bounding box center [337, 182] width 674 height 365
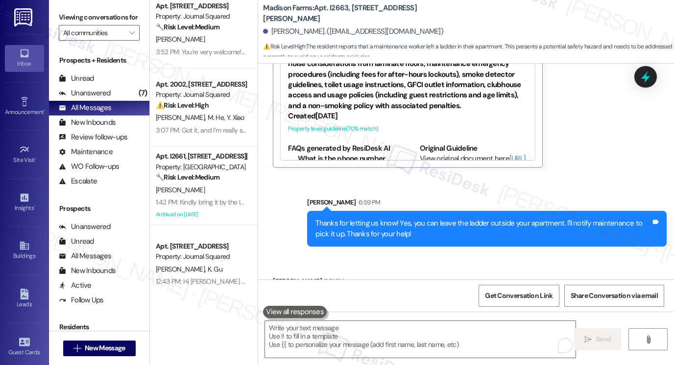
click at [66, 20] on label "Viewing conversations for" at bounding box center [99, 17] width 81 height 15
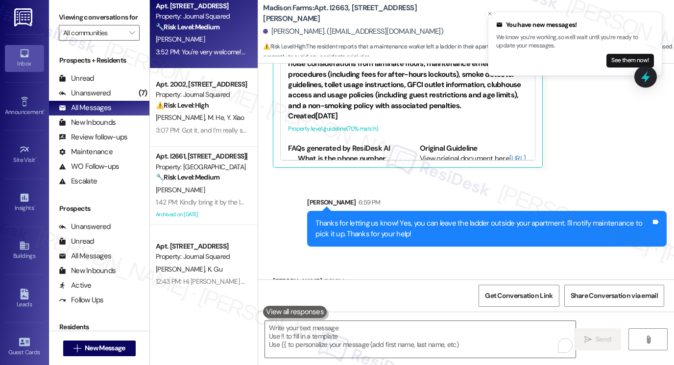
drag, startPoint x: 67, startPoint y: 19, endPoint x: 165, endPoint y: 23, distance: 98.0
click at [67, 19] on label "Viewing conversations for" at bounding box center [99, 17] width 81 height 15
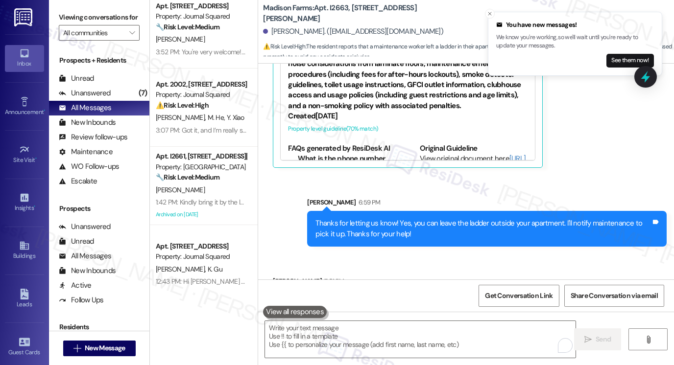
click at [333, 11] on b "Madison Farms: Apt. I2663, [STREET_ADDRESS][PERSON_NAME]" at bounding box center [361, 13] width 196 height 21
copy b "I2663"
drag, startPoint x: 66, startPoint y: 5, endPoint x: 93, endPoint y: 17, distance: 29.7
click at [66, 5] on div "Viewing conversations for All communities " at bounding box center [99, 25] width 100 height 50
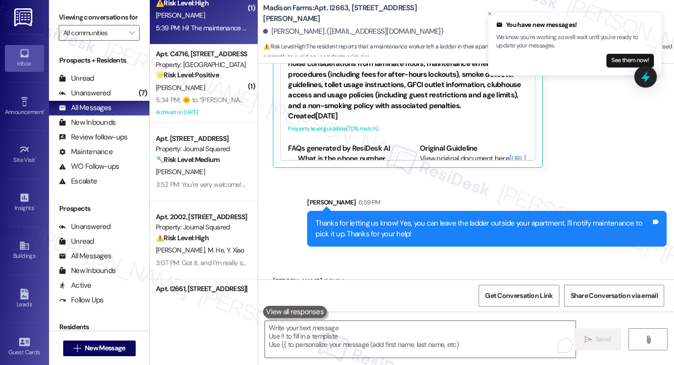
scroll to position [98, 0]
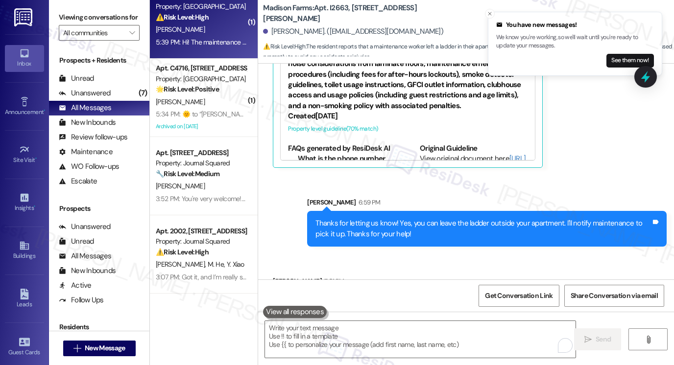
click at [392, 218] on div "Thanks for letting us know! Yes, you can leave the ladder outside your apartmen…" at bounding box center [483, 228] width 336 height 21
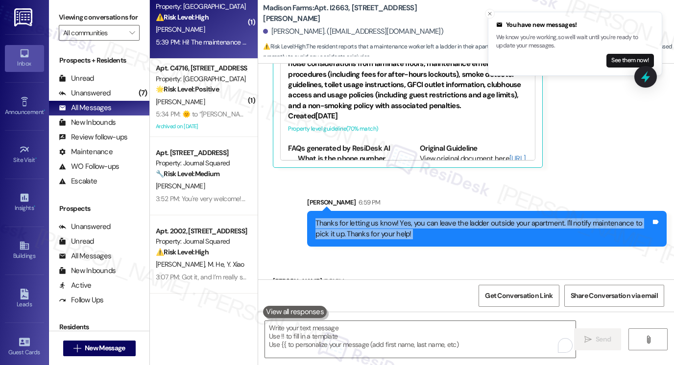
click at [392, 218] on div "Thanks for letting us know! Yes, you can leave the ladder outside your apartmen…" at bounding box center [483, 228] width 336 height 21
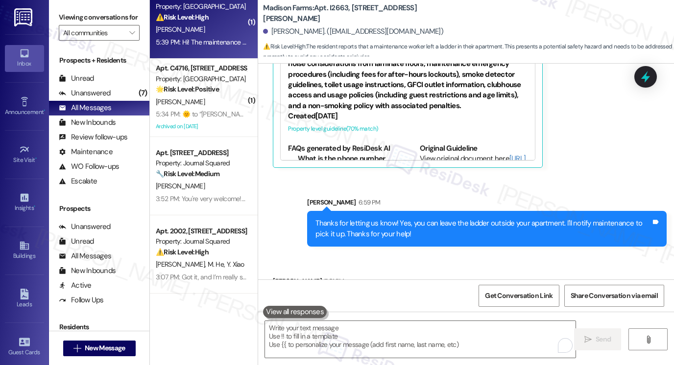
click at [55, 5] on div "Viewing conversations for All communities " at bounding box center [99, 25] width 100 height 50
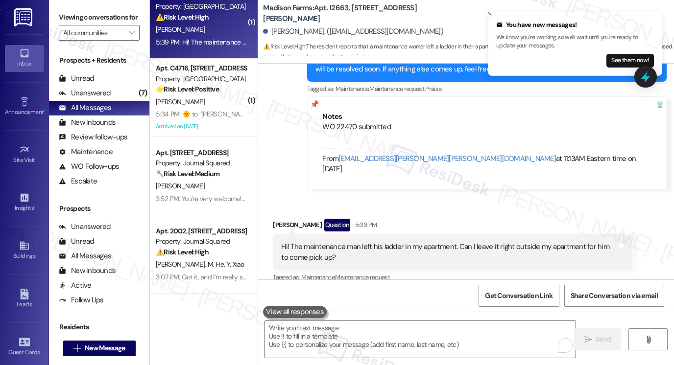
scroll to position [1864, 0]
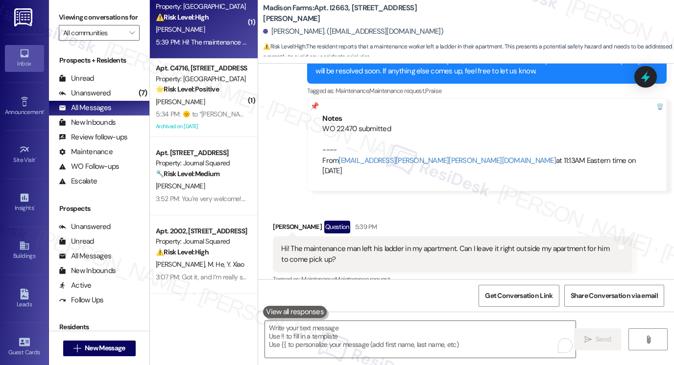
click at [69, 14] on label "Viewing conversations for" at bounding box center [99, 17] width 81 height 15
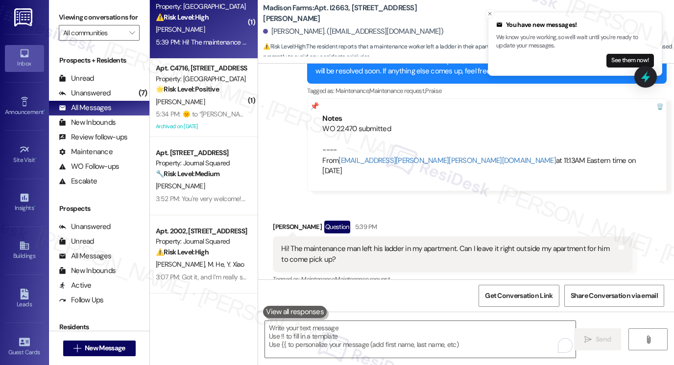
click at [451, 199] on div "Received via SMS [PERSON_NAME] Question 5:39 PM Hi! The maintenance man left hi…" at bounding box center [466, 334] width 416 height 270
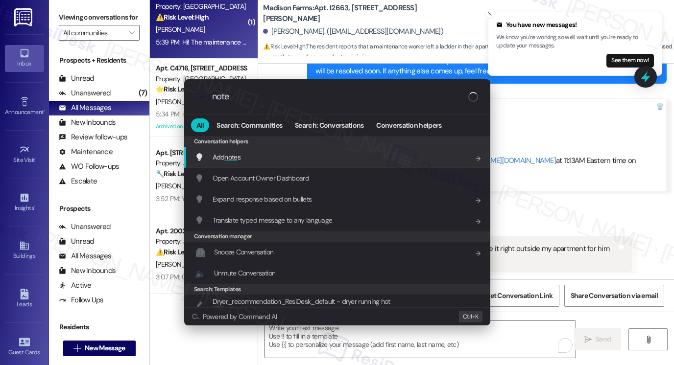
type input "notes"
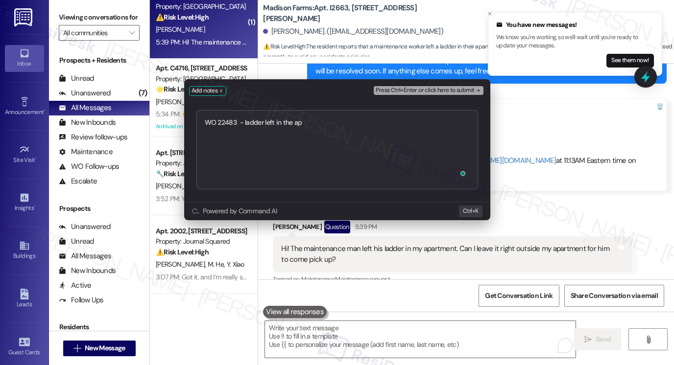
type textarea "WO 22483 - ladder left in the apt"
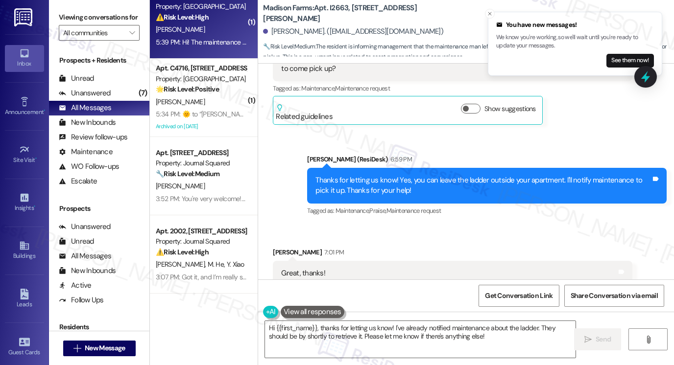
scroll to position [2025, 0]
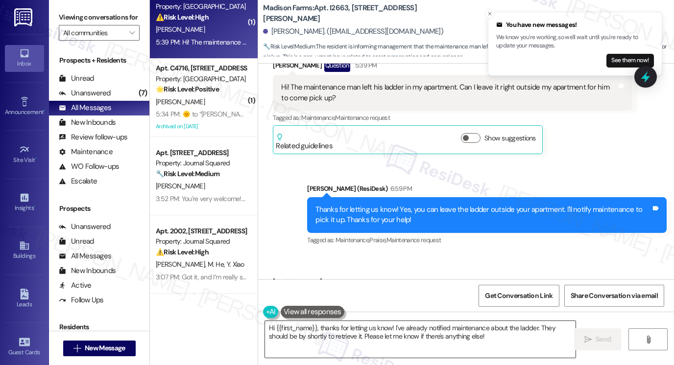
click at [376, 338] on textarea "Hi {{first_name}}, thanks for letting us know! I've already notified maintenanc…" at bounding box center [420, 339] width 311 height 37
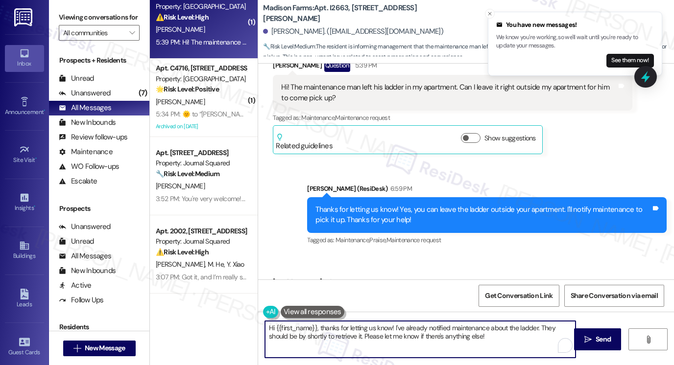
click at [378, 337] on textarea "Hi {{first_name}}, thanks for letting us know! I've already notified maintenanc…" at bounding box center [420, 339] width 311 height 37
click at [390, 340] on textarea "Hi {{first_name}}, thanks for letting us know! I've already notified maintenanc…" at bounding box center [420, 339] width 311 height 37
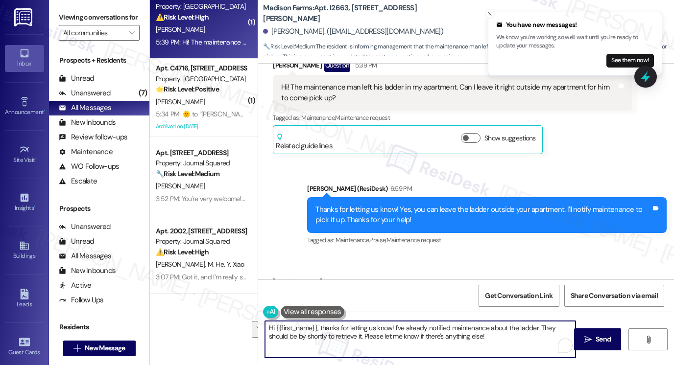
click at [348, 339] on textarea "Hi {{first_name}}, thanks for letting us know! I've already notified maintenanc…" at bounding box center [420, 339] width 311 height 37
drag, startPoint x: 336, startPoint y: 339, endPoint x: 246, endPoint y: 310, distance: 94.2
click at [246, 310] on div "( 1 ) Apt. 926, [STREET_ADDRESS] Property: 485 Marin ⚠️ Risk Level: High A brok…" at bounding box center [412, 182] width 524 height 365
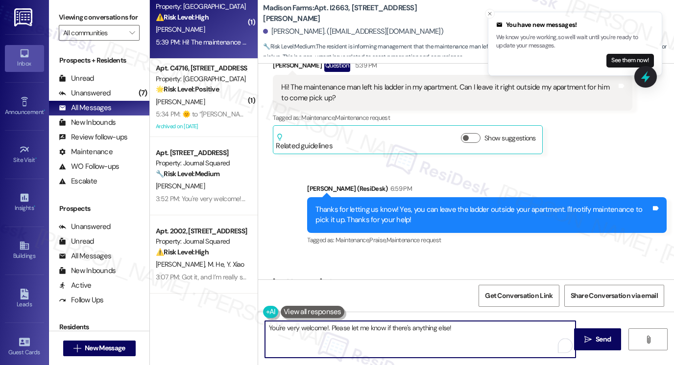
click at [482, 331] on textarea "You're very welcome!. Please let me know if there's anything else!" at bounding box center [420, 339] width 311 height 37
type textarea "You're very welcome!. Please let me know if there's anything else. :)"
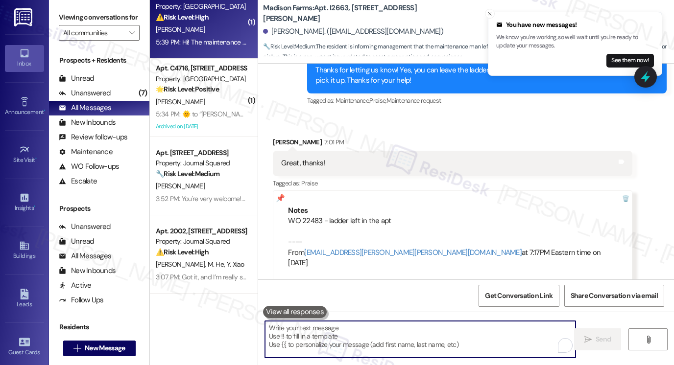
scroll to position [2191, 0]
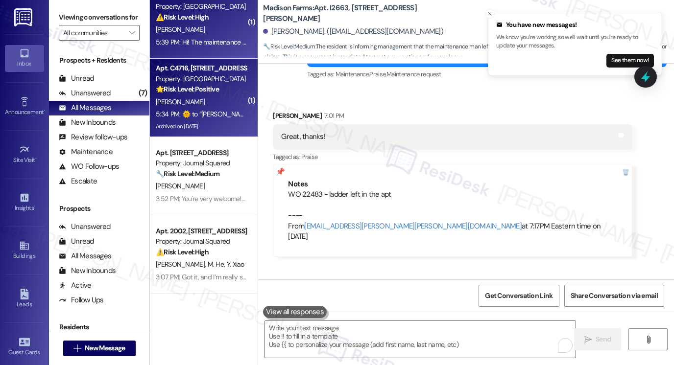
click at [204, 102] on div "[PERSON_NAME]" at bounding box center [201, 102] width 93 height 12
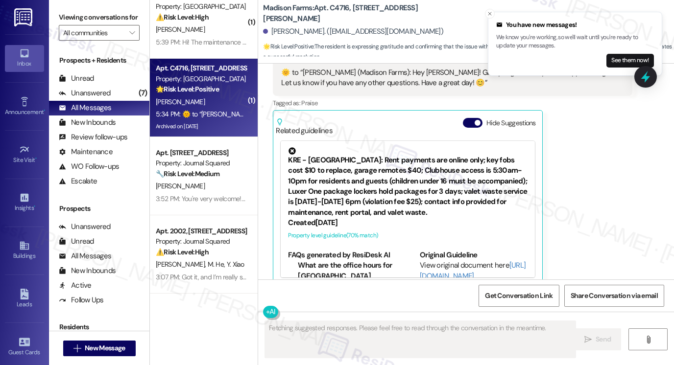
scroll to position [4215, 0]
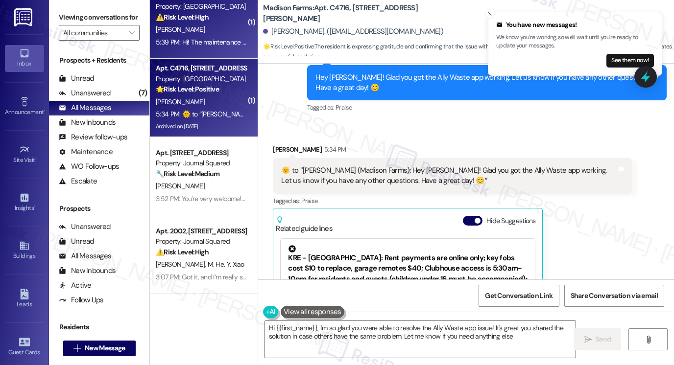
type textarea "Hi {{first_name}}, I'm so glad you were able to resolve the Ally Waste app issu…"
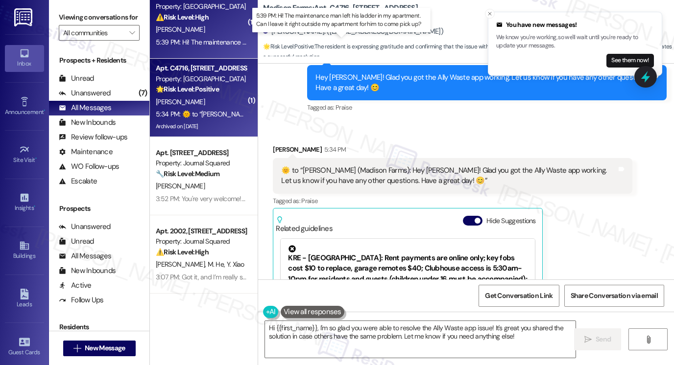
click at [216, 47] on div "5:39 PM: Hi! The maintenance man left his ladder in my apartment. Can I leave i…" at bounding box center [345, 42] width 379 height 9
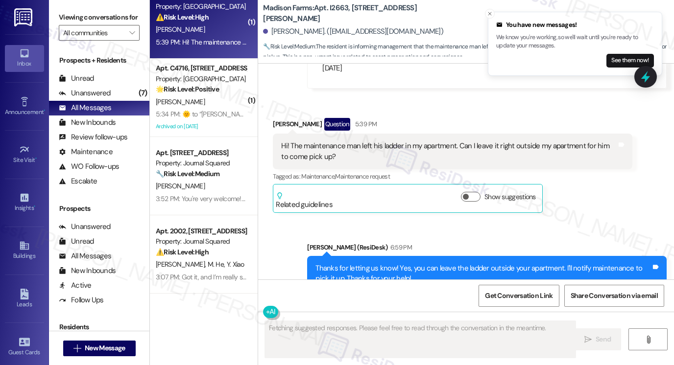
scroll to position [2123, 0]
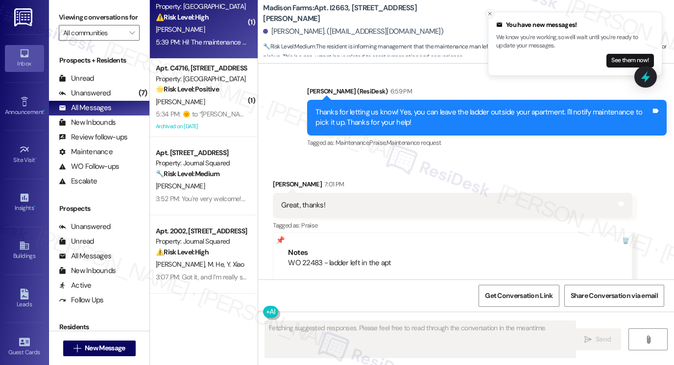
click at [488, 16] on icon "Close toast" at bounding box center [490, 14] width 6 height 6
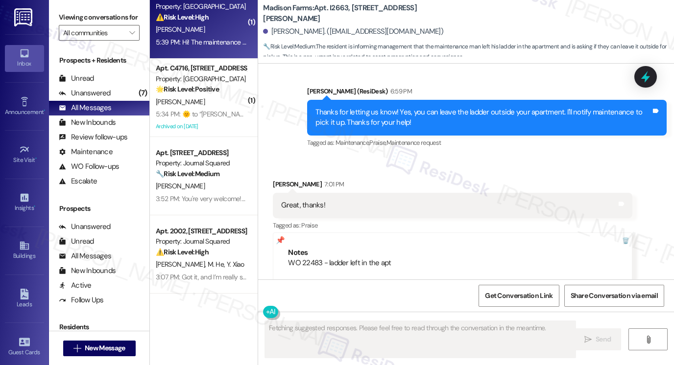
scroll to position [2206, 0]
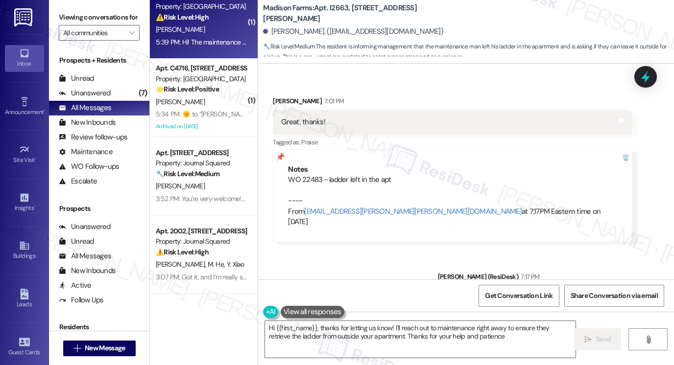
type textarea "Hi {{first_name}}, thanks for letting us know! I'll reach out to maintenance ri…"
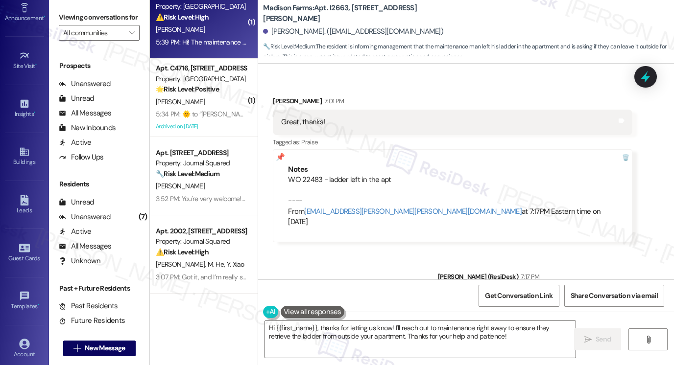
scroll to position [147, 0]
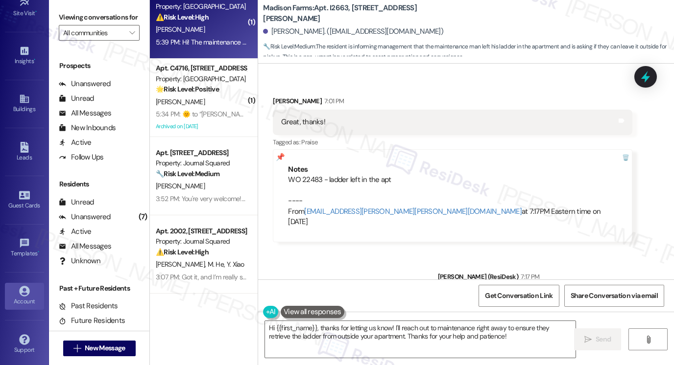
click at [21, 305] on link "Account" at bounding box center [24, 296] width 39 height 26
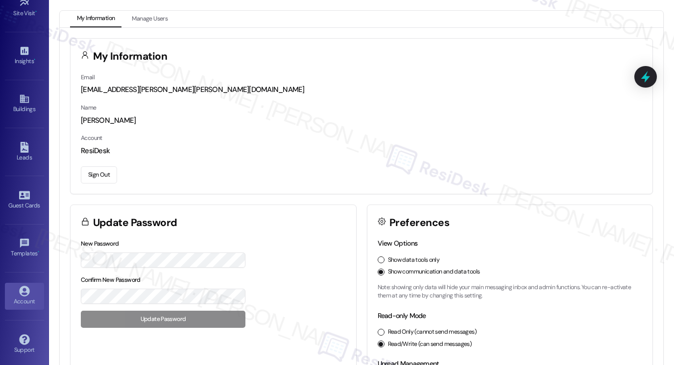
click at [99, 178] on button "Sign Out" at bounding box center [99, 175] width 36 height 17
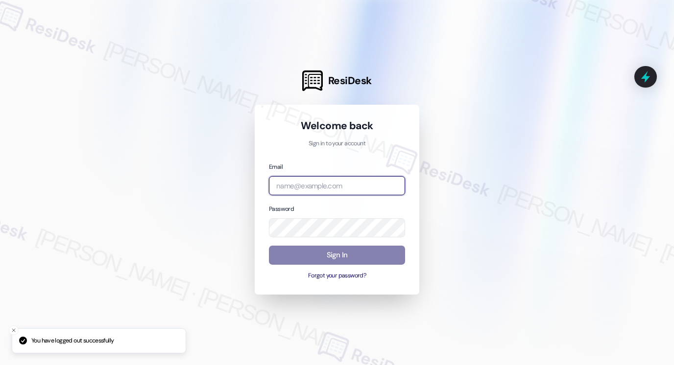
click at [313, 193] on input "email" at bounding box center [337, 185] width 136 height 19
type input "automated-surveys-meridian_management-[PERSON_NAME].[PERSON_NAME]@meridian_[DOM…"
